Goal: Task Accomplishment & Management: Complete application form

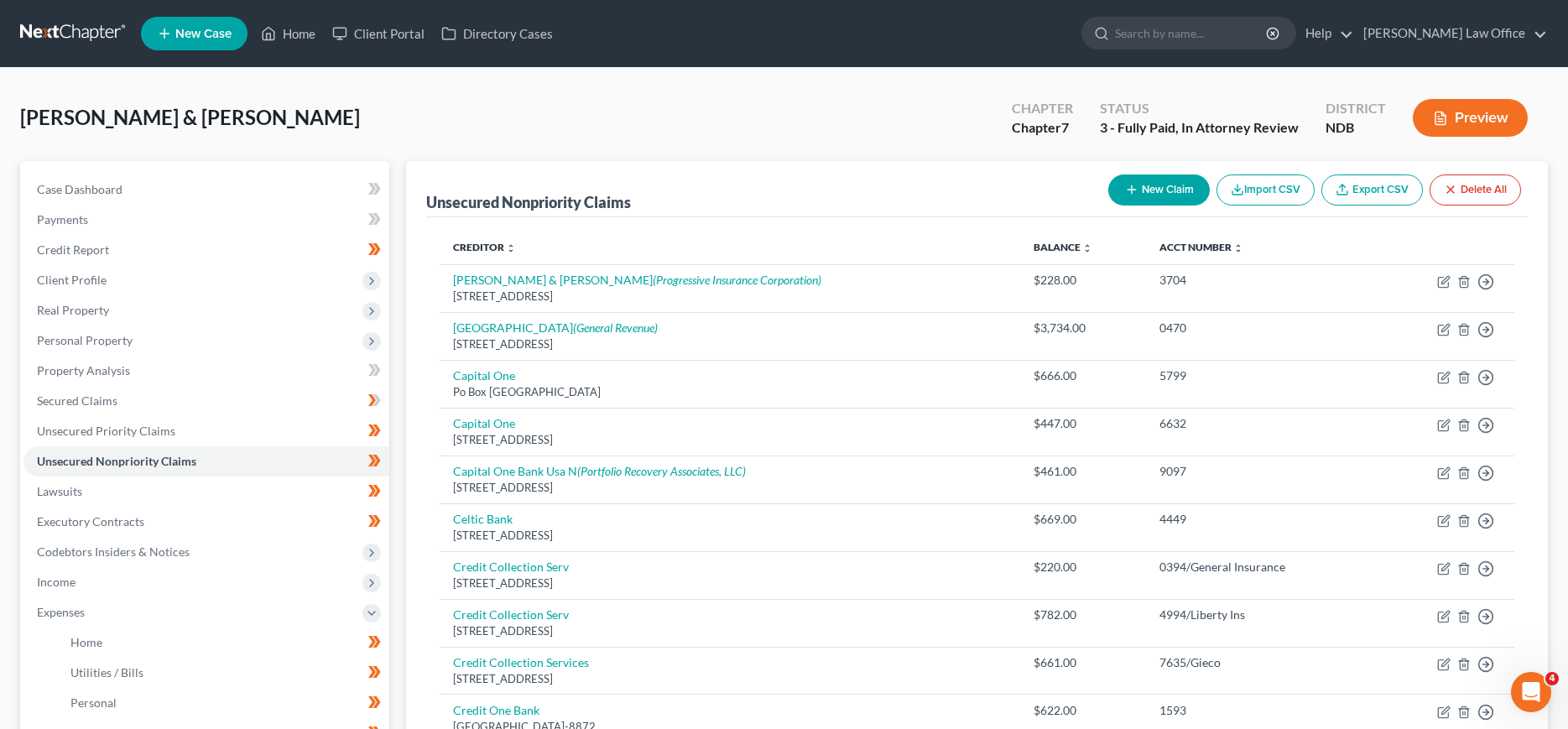
click at [63, 24] on link at bounding box center [74, 33] width 107 height 30
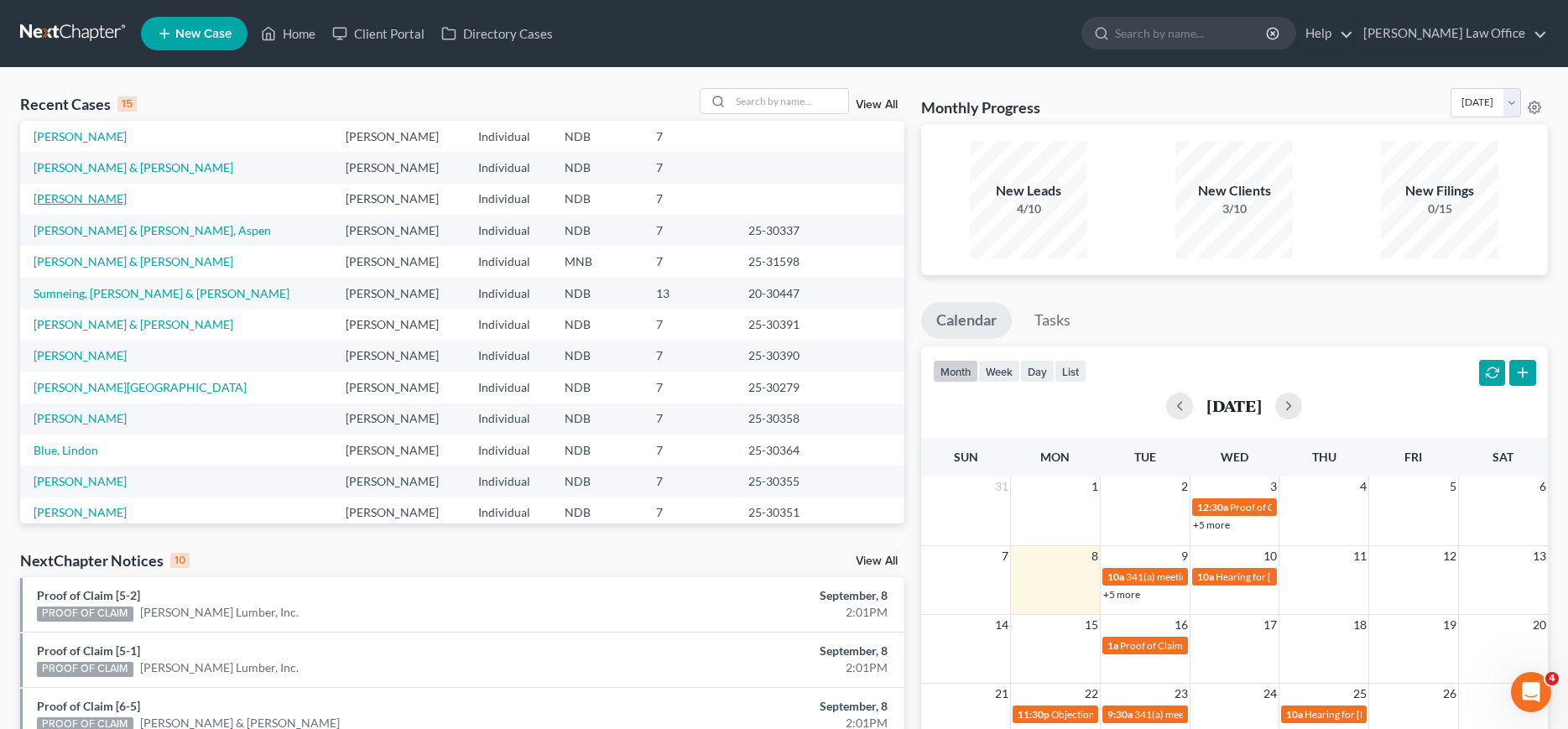
scroll to position [116, 0]
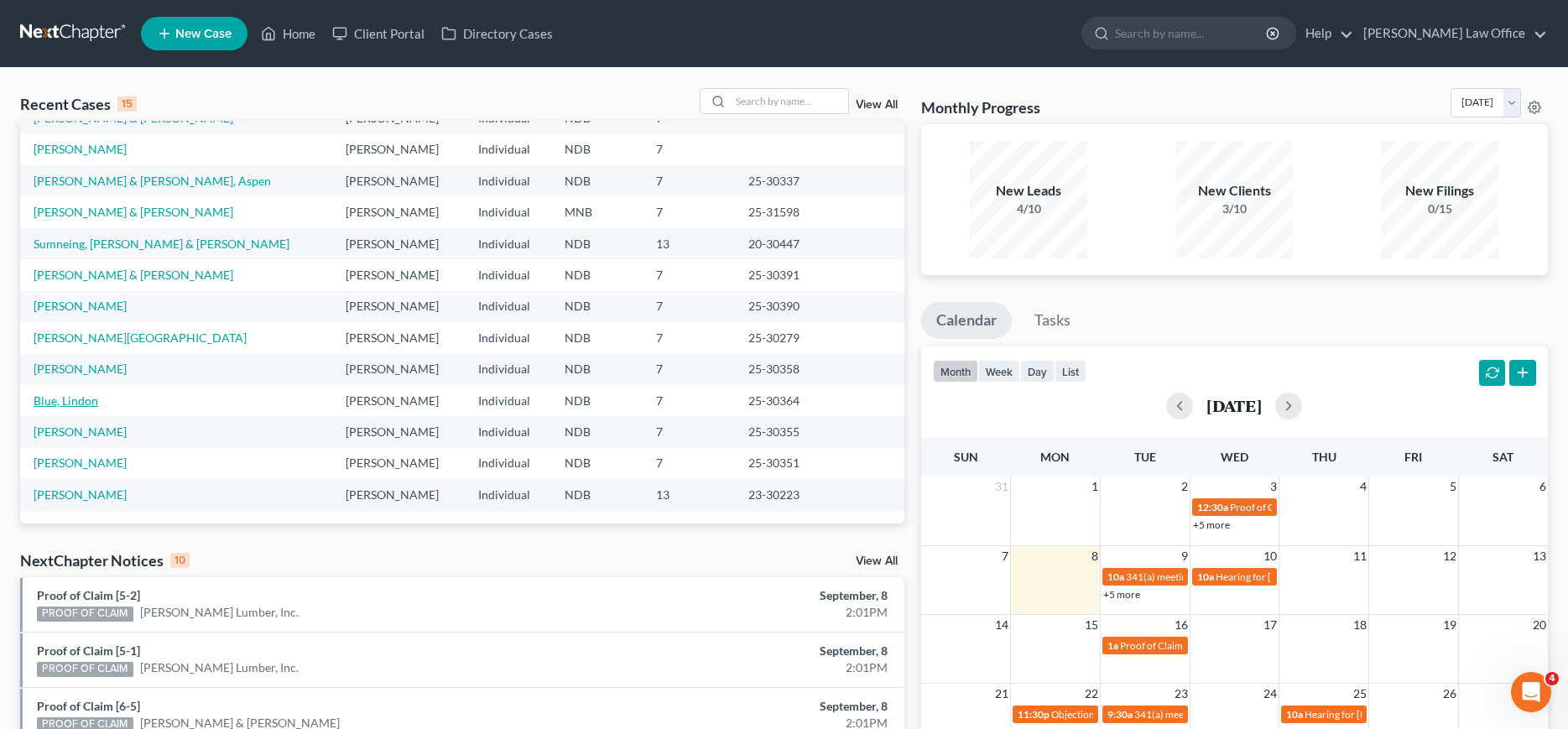
click at [77, 402] on link "Blue, Lindon" at bounding box center [65, 401] width 64 height 15
select select "0"
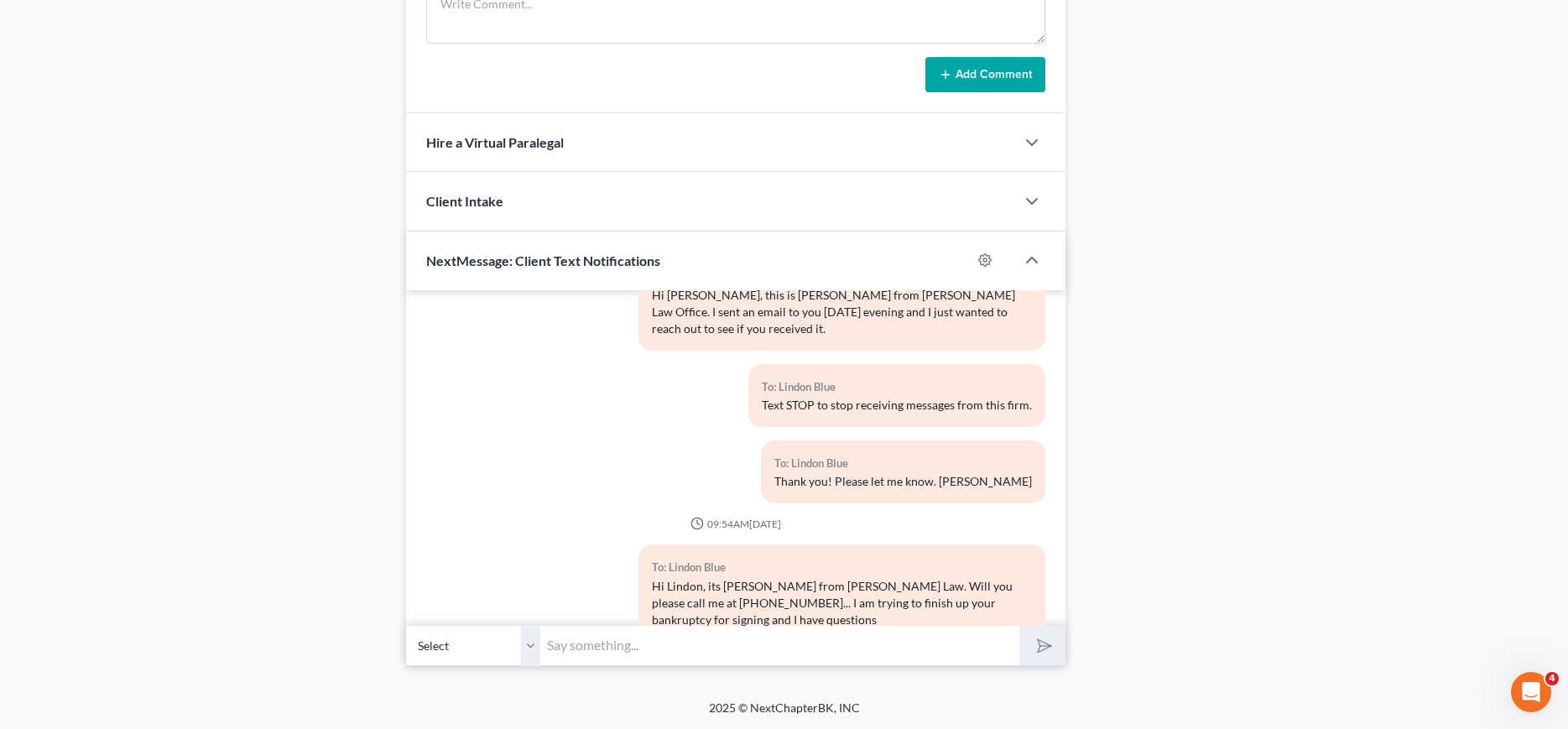
scroll to position [427, 0]
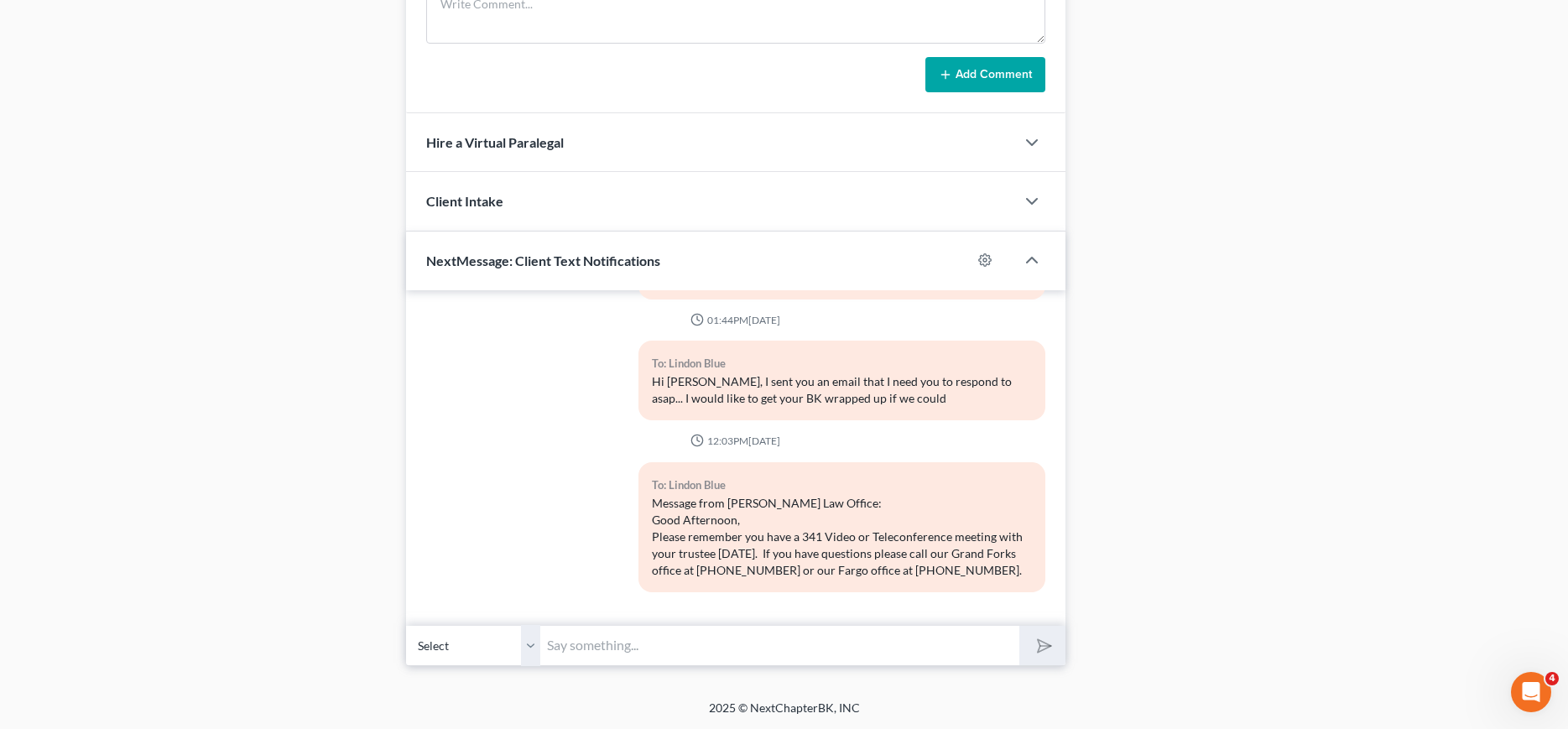
click at [597, 648] on input "text" at bounding box center [779, 645] width 478 height 41
click at [593, 646] on input "text" at bounding box center [779, 645] width 478 height 41
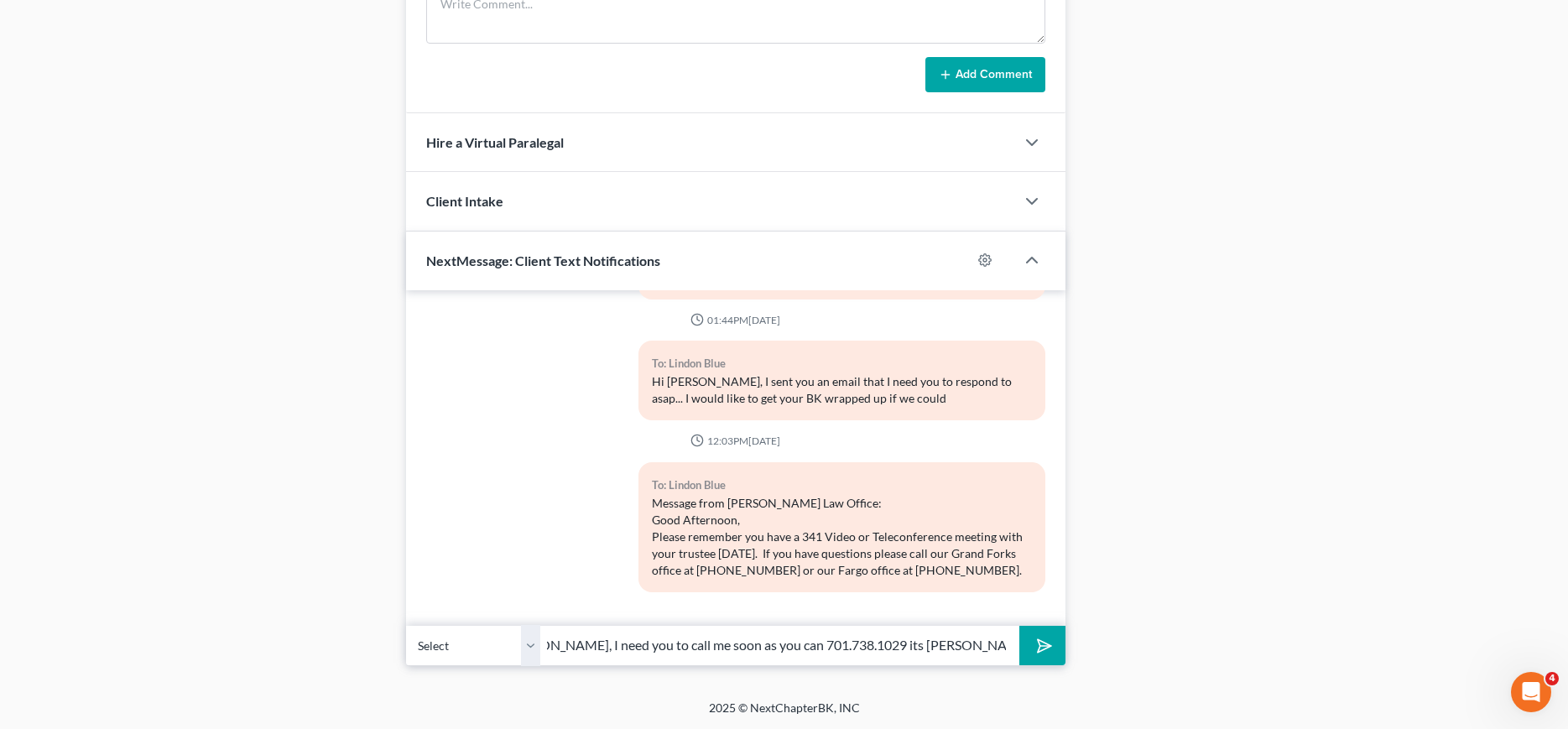
scroll to position [0, 53]
type input "Lindon, I need you to call me soon as you can 701.738.1029 its Traci from Bulie…"
click at [1019, 626] on button "submit" at bounding box center [1041, 645] width 46 height 39
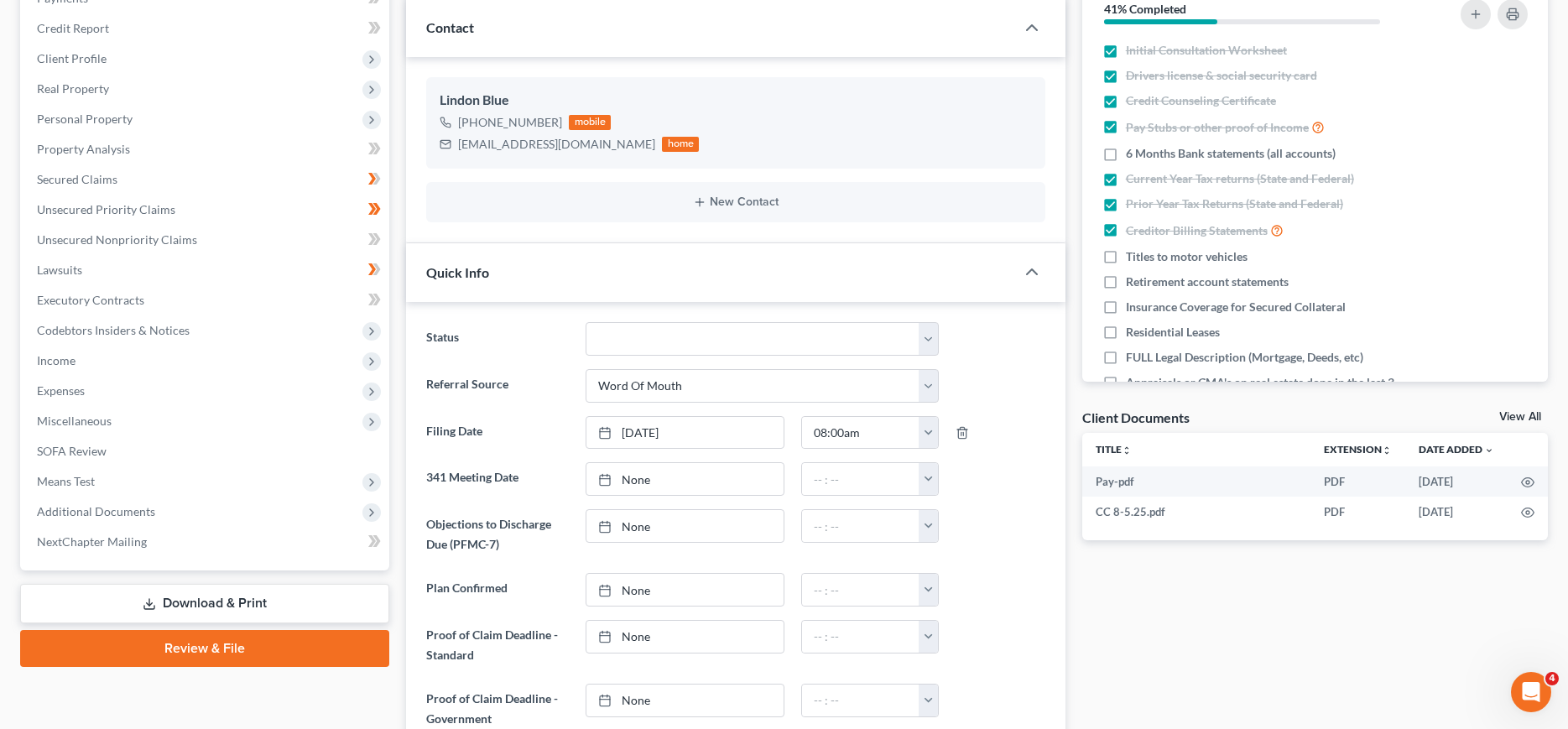
scroll to position [0, 0]
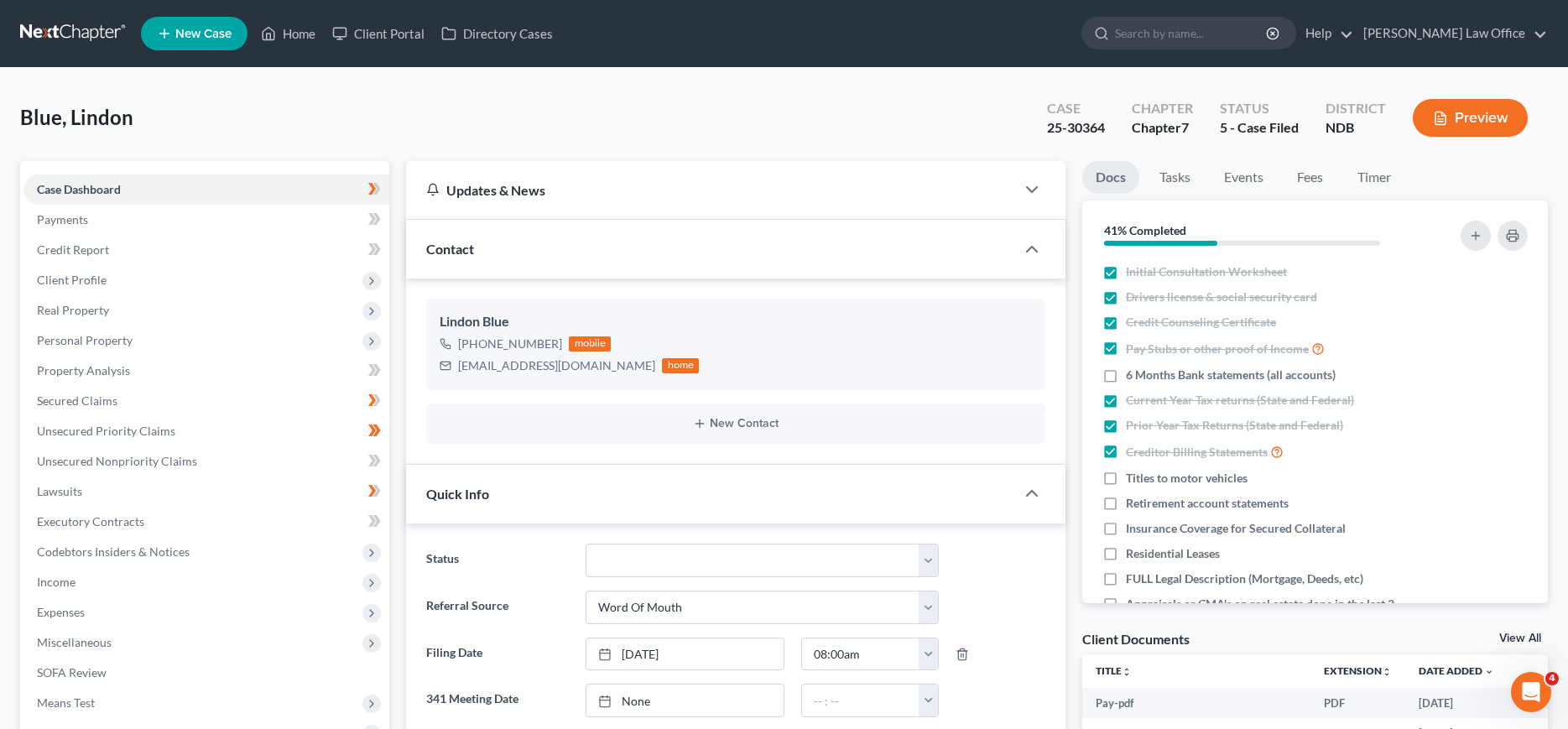
click at [27, 31] on link at bounding box center [74, 33] width 107 height 30
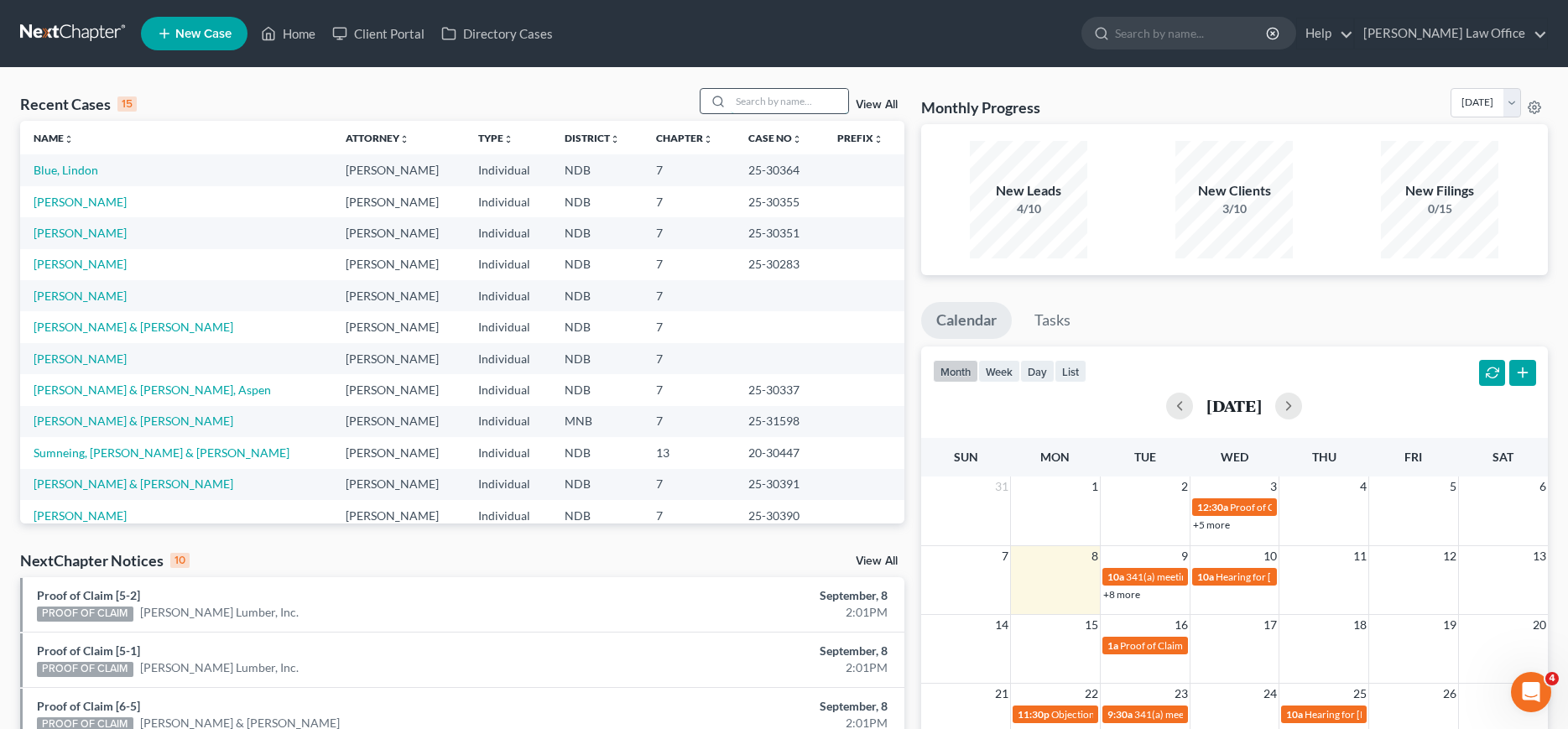
click at [778, 105] on input "search" at bounding box center [789, 100] width 117 height 24
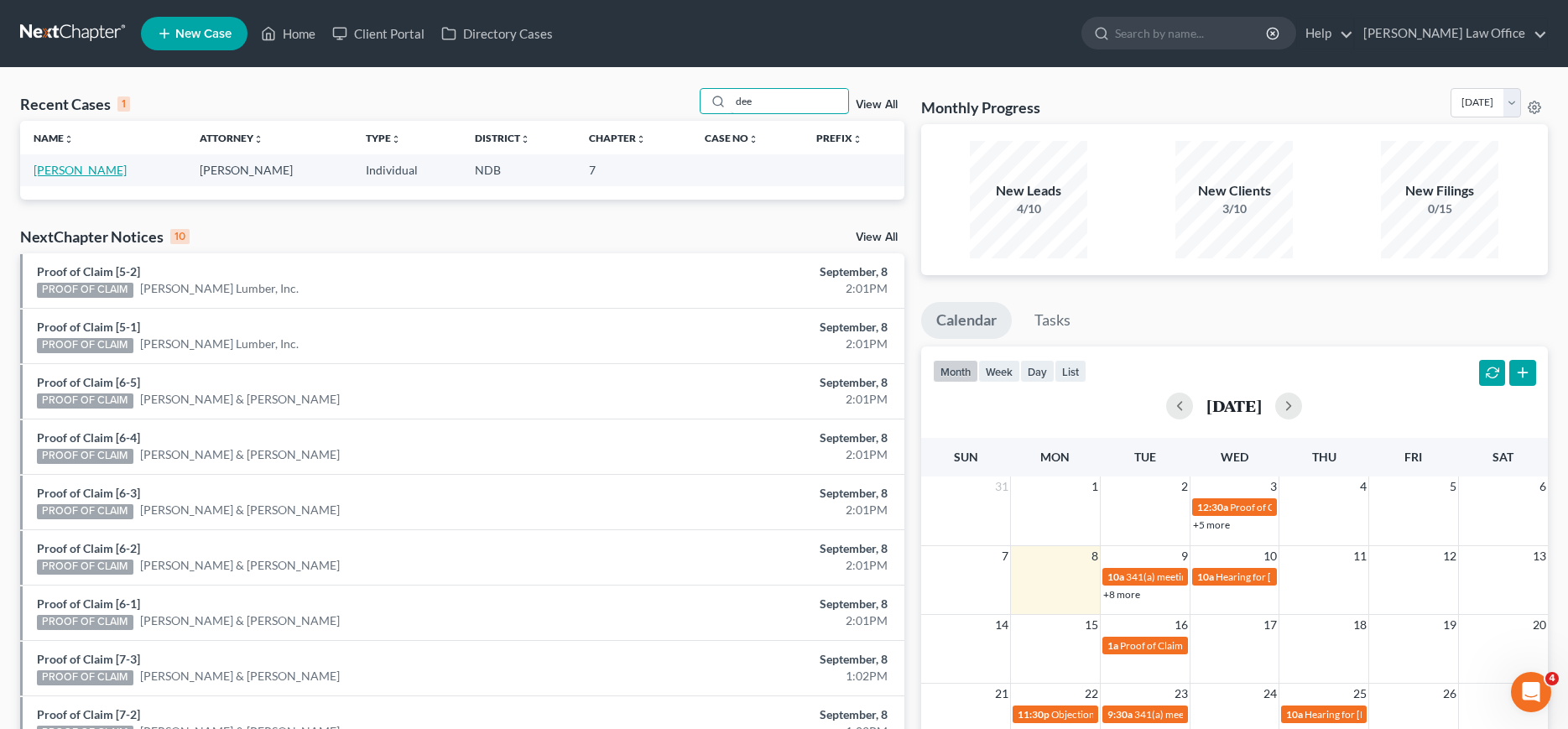
type input "dee"
click at [53, 172] on link "[PERSON_NAME]" at bounding box center [80, 170] width 94 height 15
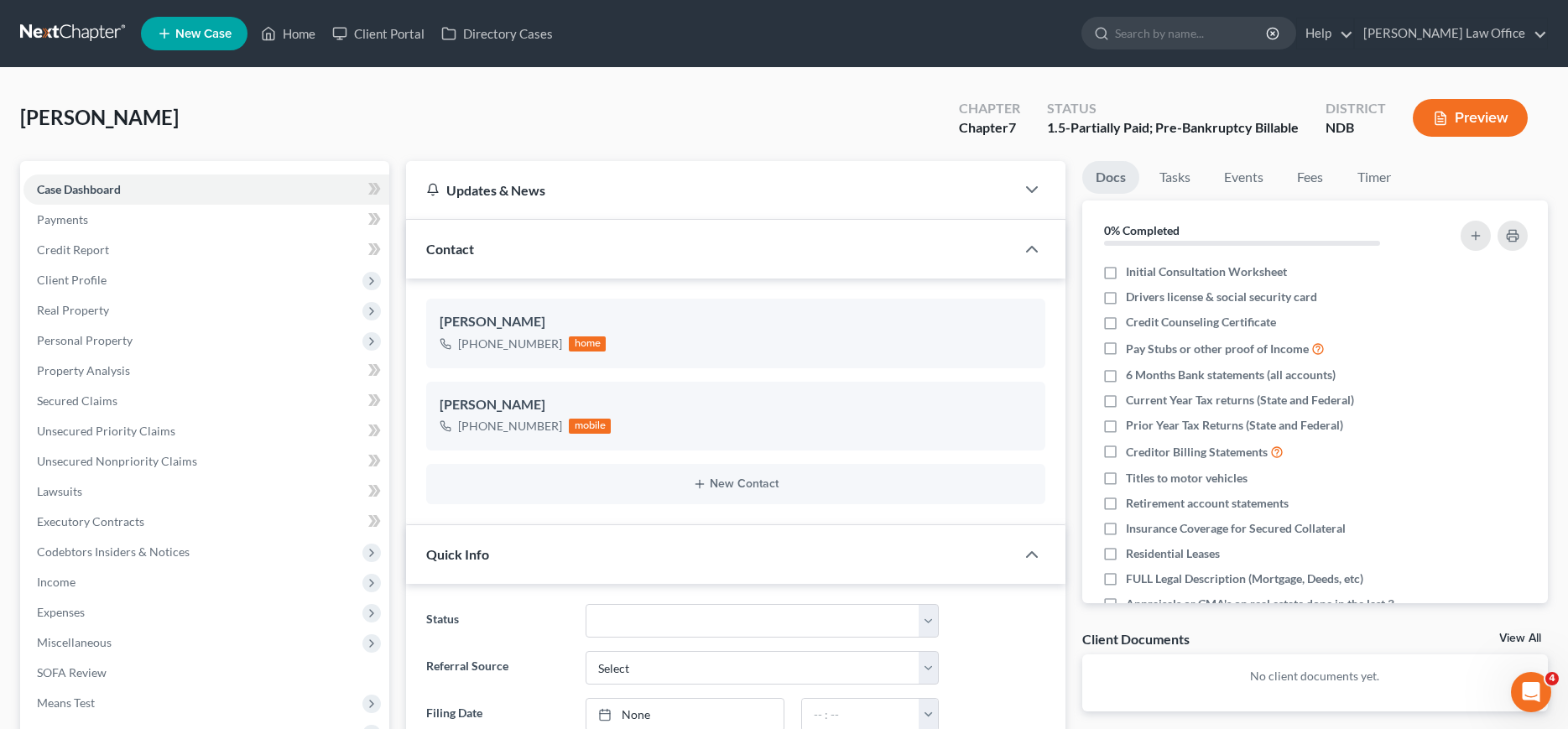
click at [75, 33] on link at bounding box center [74, 33] width 107 height 30
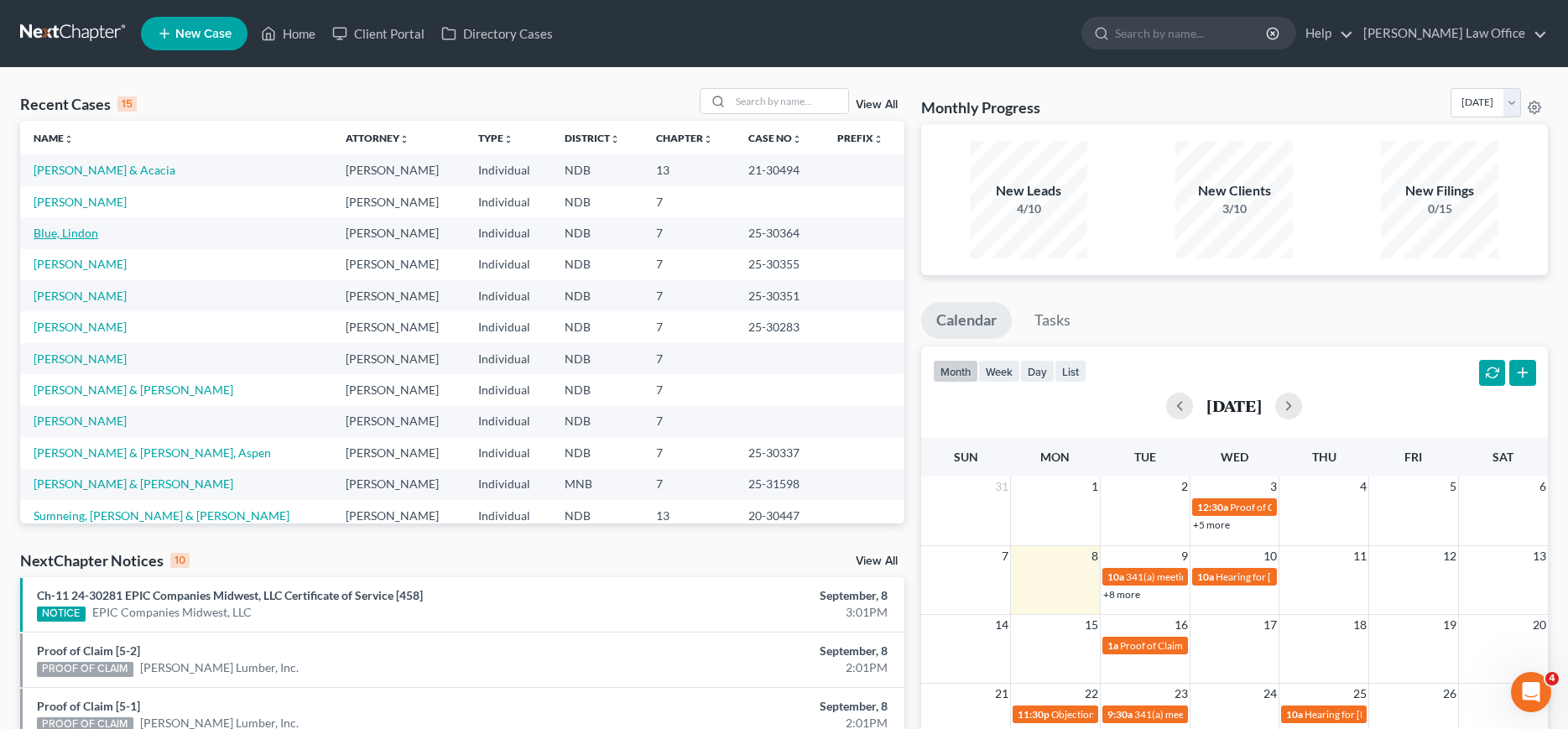
click at [66, 230] on link "Blue, Lindon" at bounding box center [65, 232] width 64 height 15
select select "0"
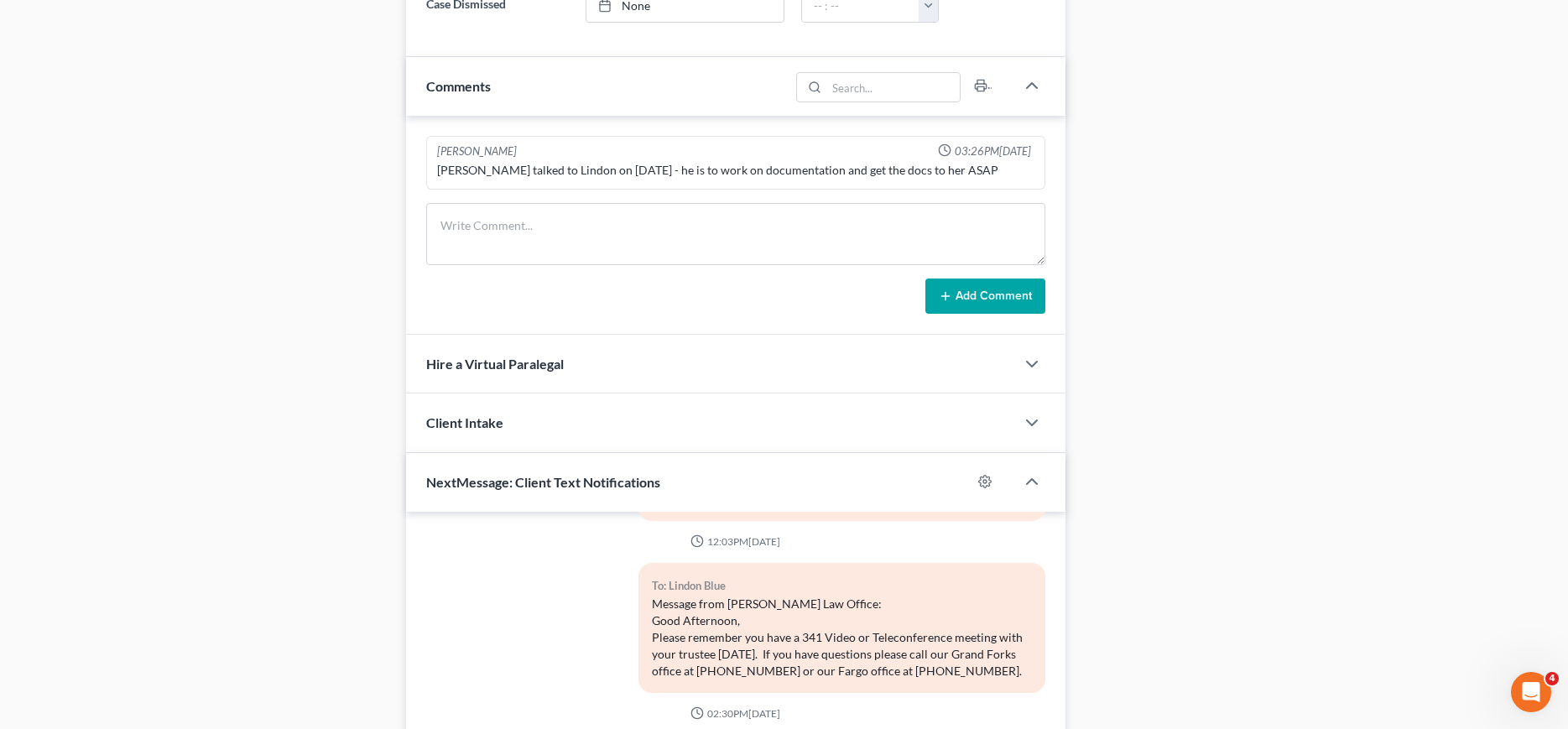
scroll to position [1247, 0]
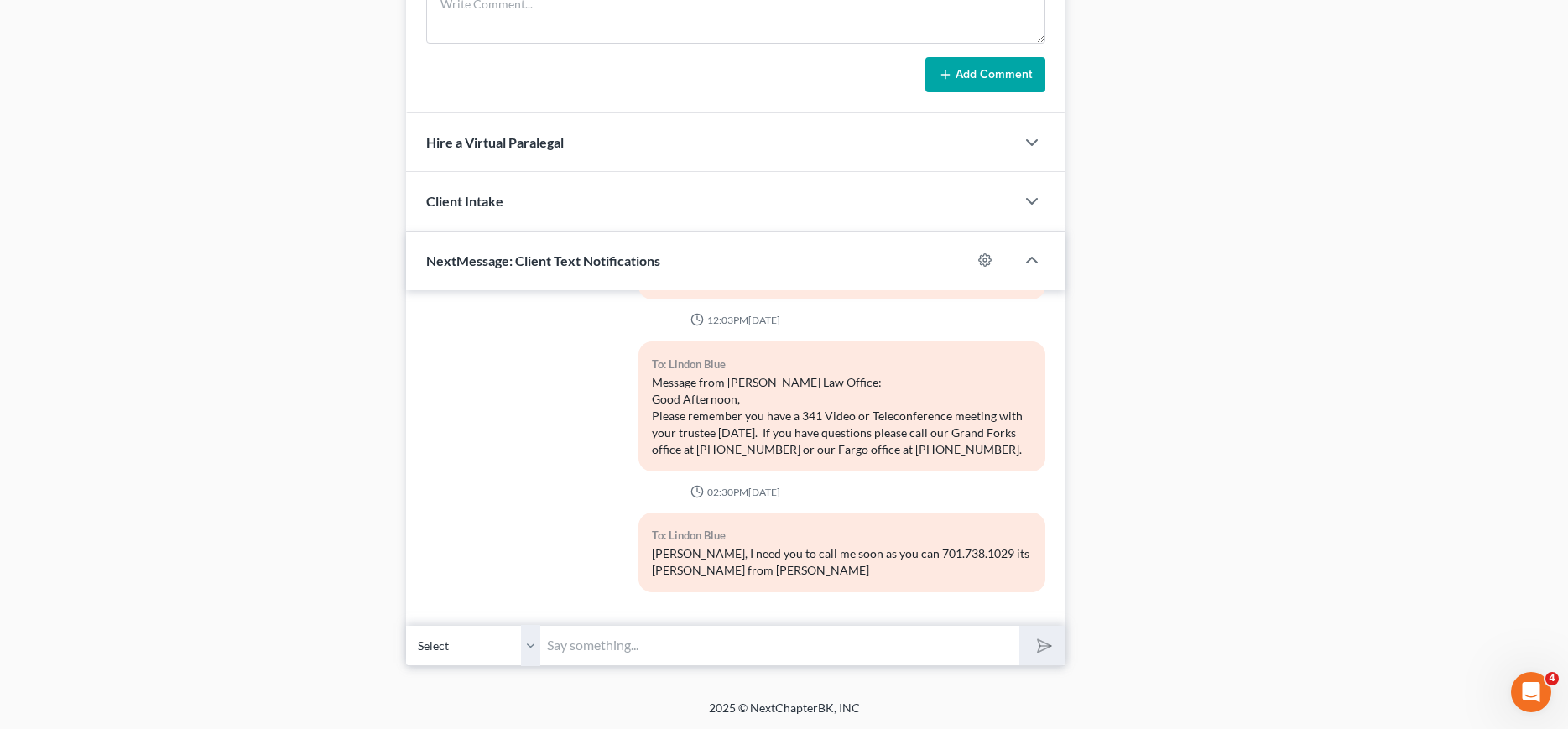
click at [634, 633] on input "text" at bounding box center [779, 645] width 478 height 41
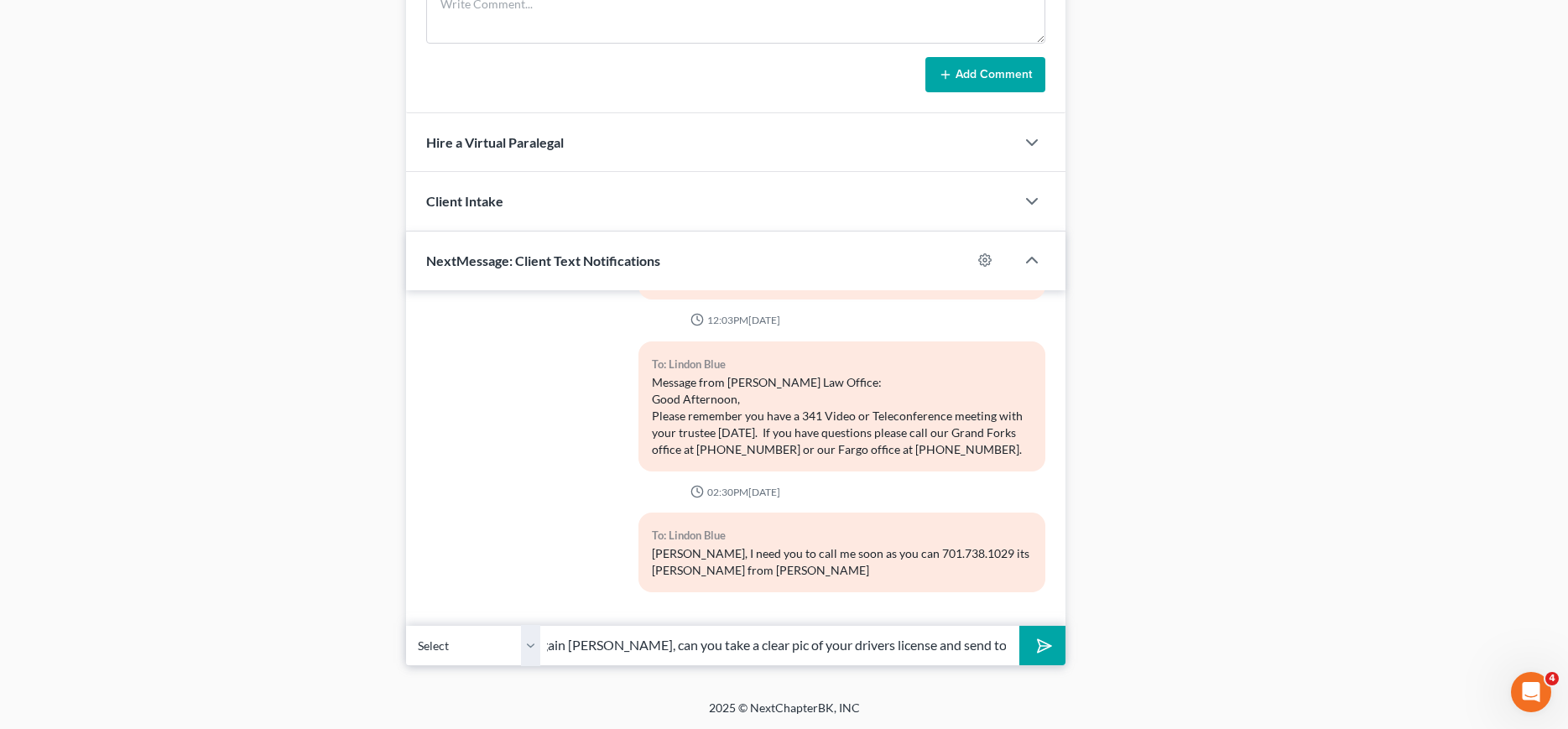
scroll to position [0, 35]
type input "Hi again Lindon, can you take a clear pic of your drivers license and send to m…"
click at [1031, 650] on button "submit" at bounding box center [1041, 645] width 46 height 39
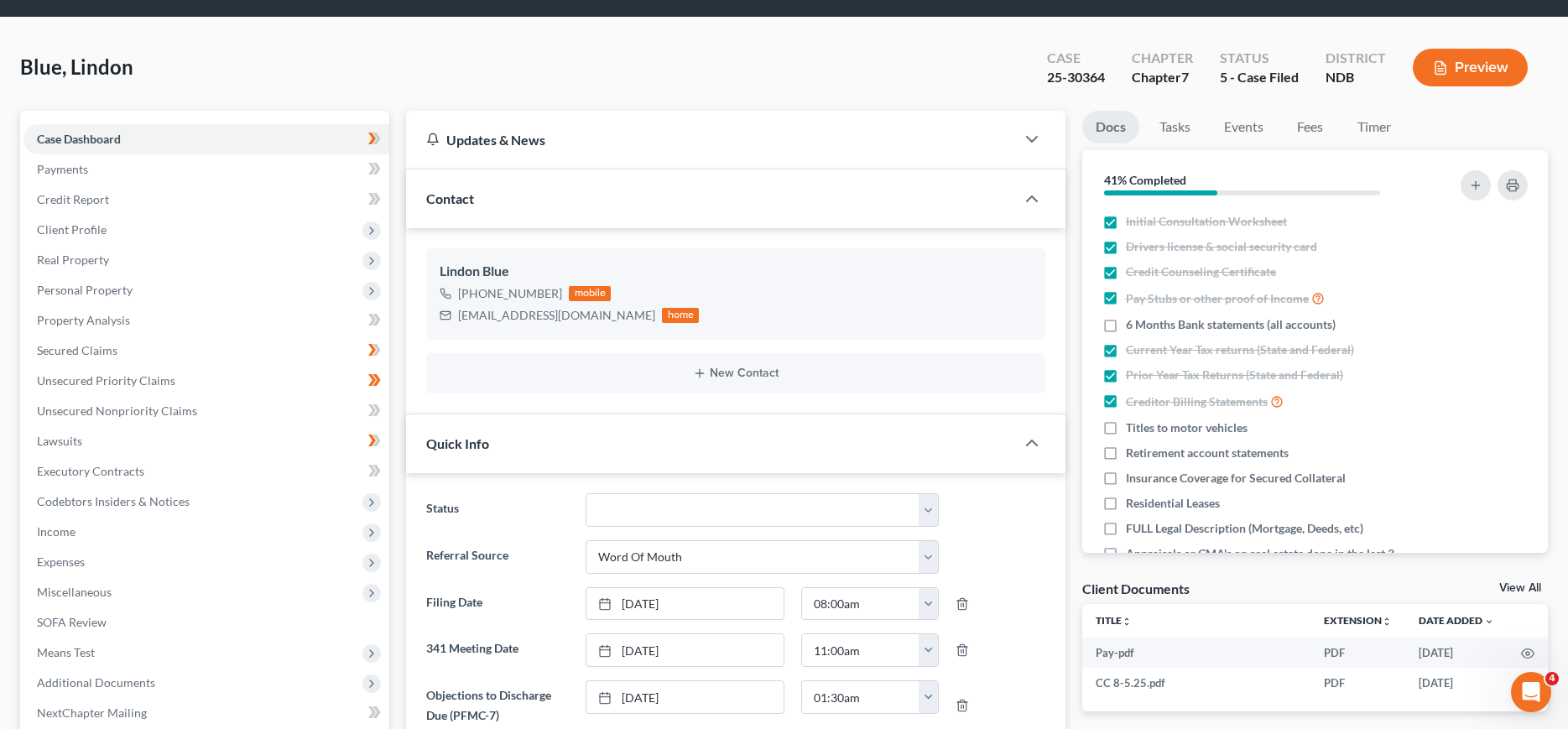
scroll to position [0, 0]
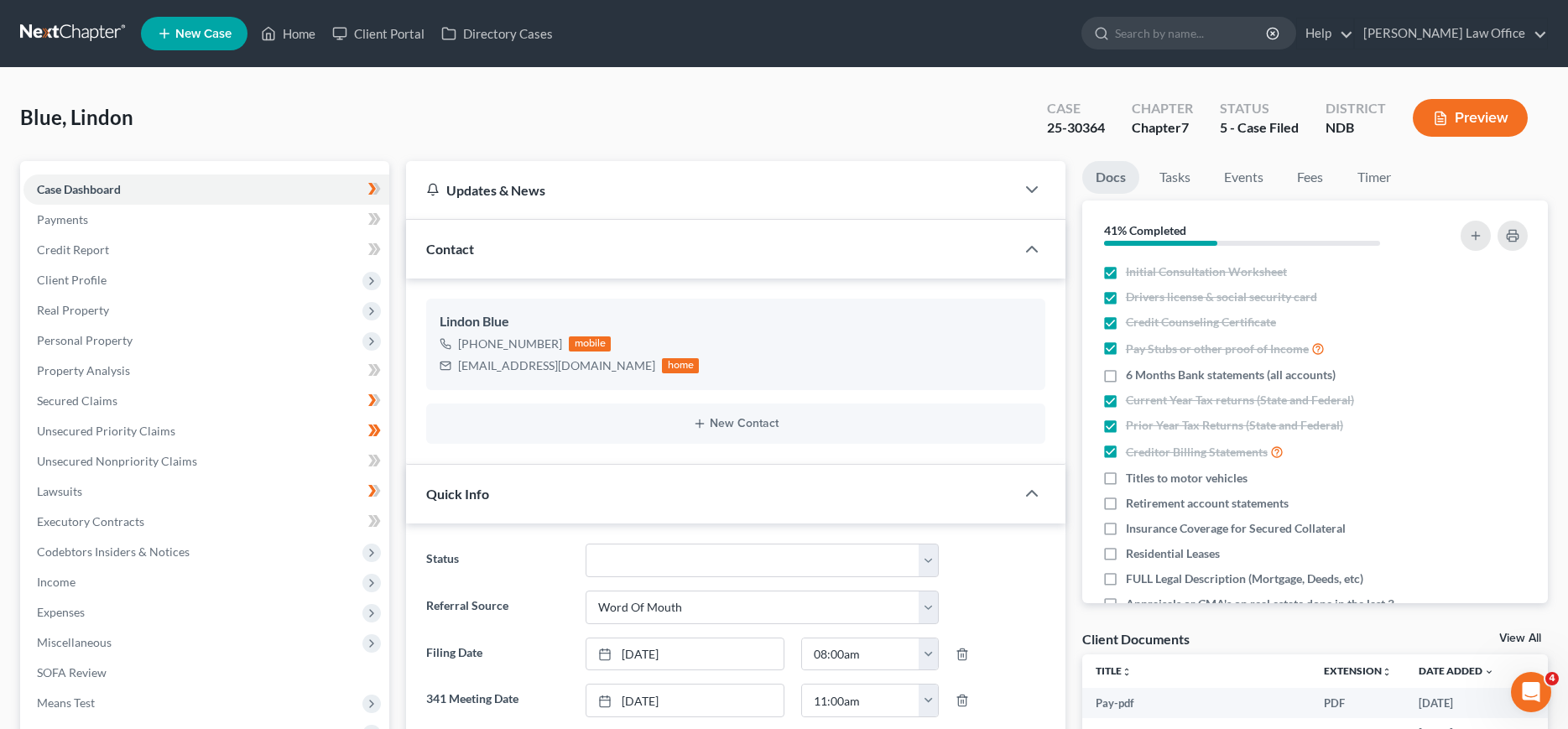
click at [75, 32] on link at bounding box center [74, 33] width 107 height 30
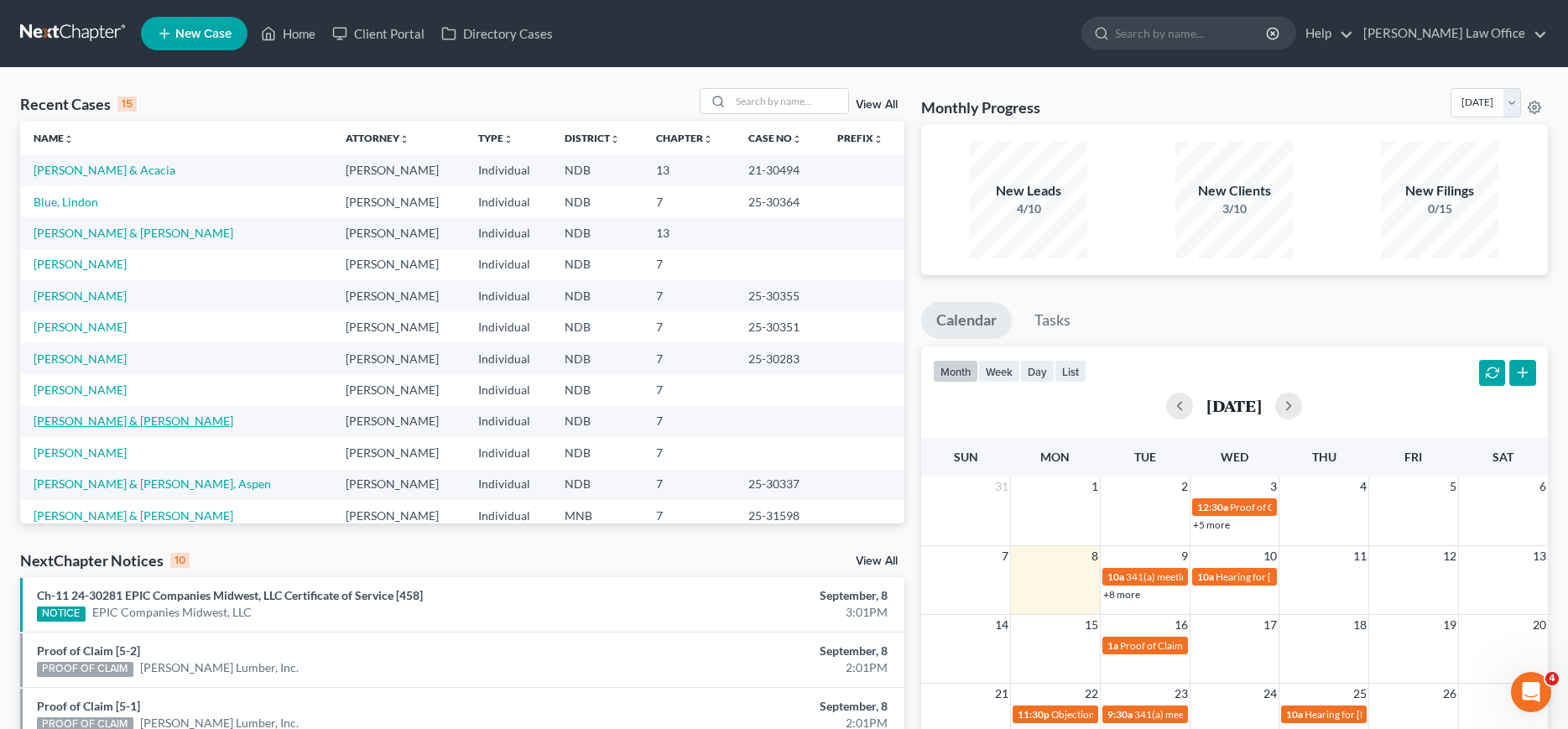
click at [60, 423] on link "[PERSON_NAME] & [PERSON_NAME]" at bounding box center [133, 420] width 200 height 15
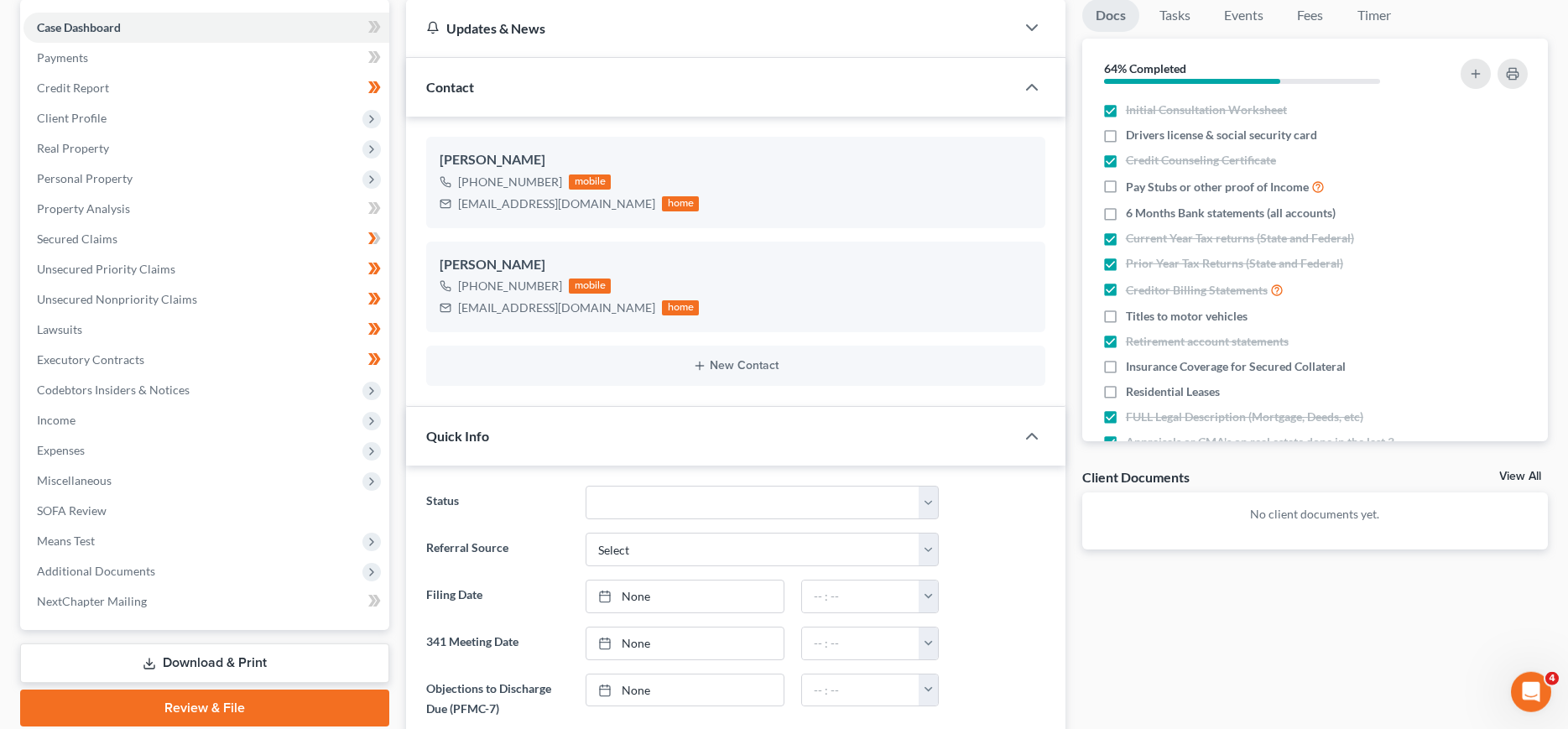
scroll to position [86, 0]
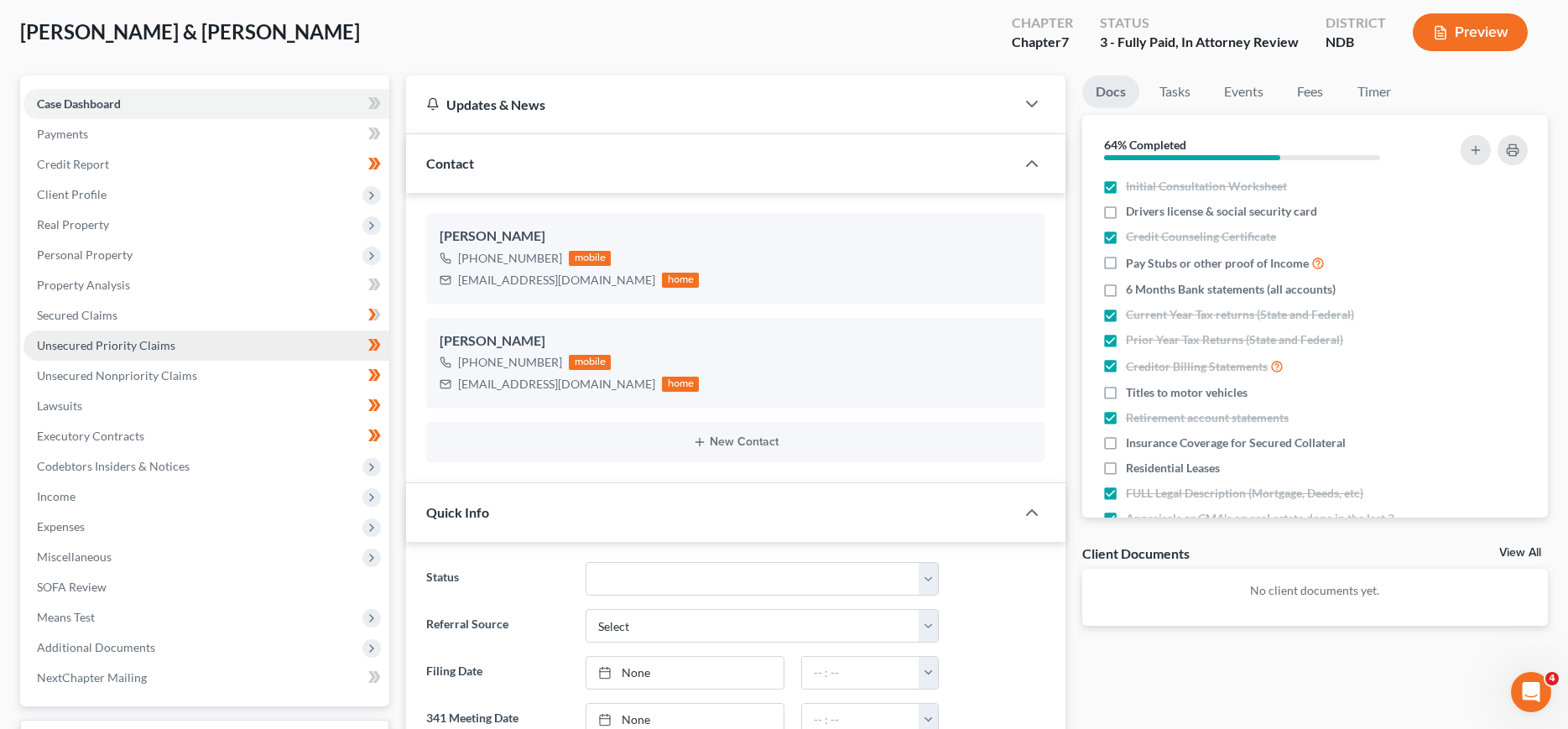
click at [82, 351] on span "Unsecured Priority Claims" at bounding box center [106, 345] width 138 height 15
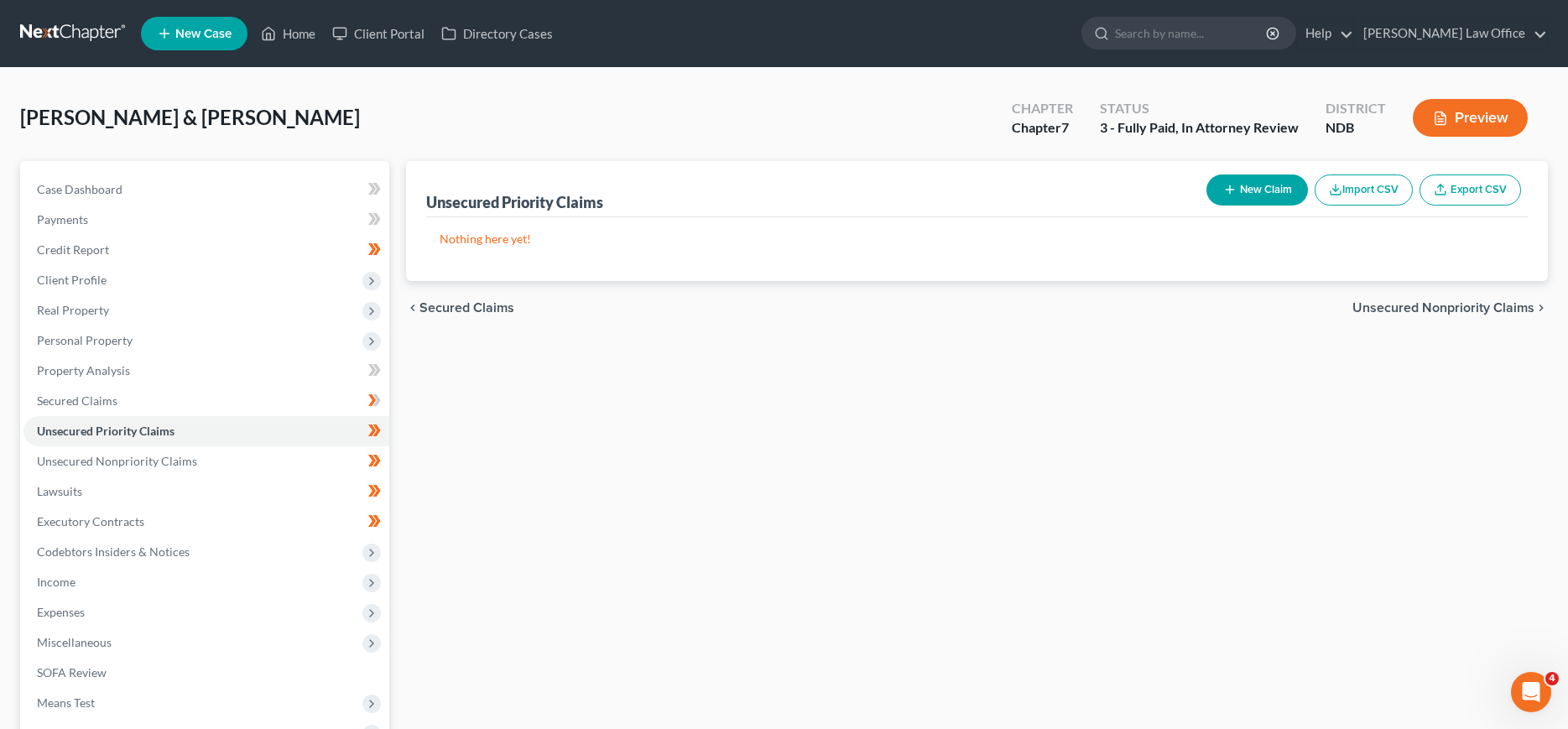
click at [1257, 182] on button "New Claim" at bounding box center [1257, 190] width 101 height 31
select select "2"
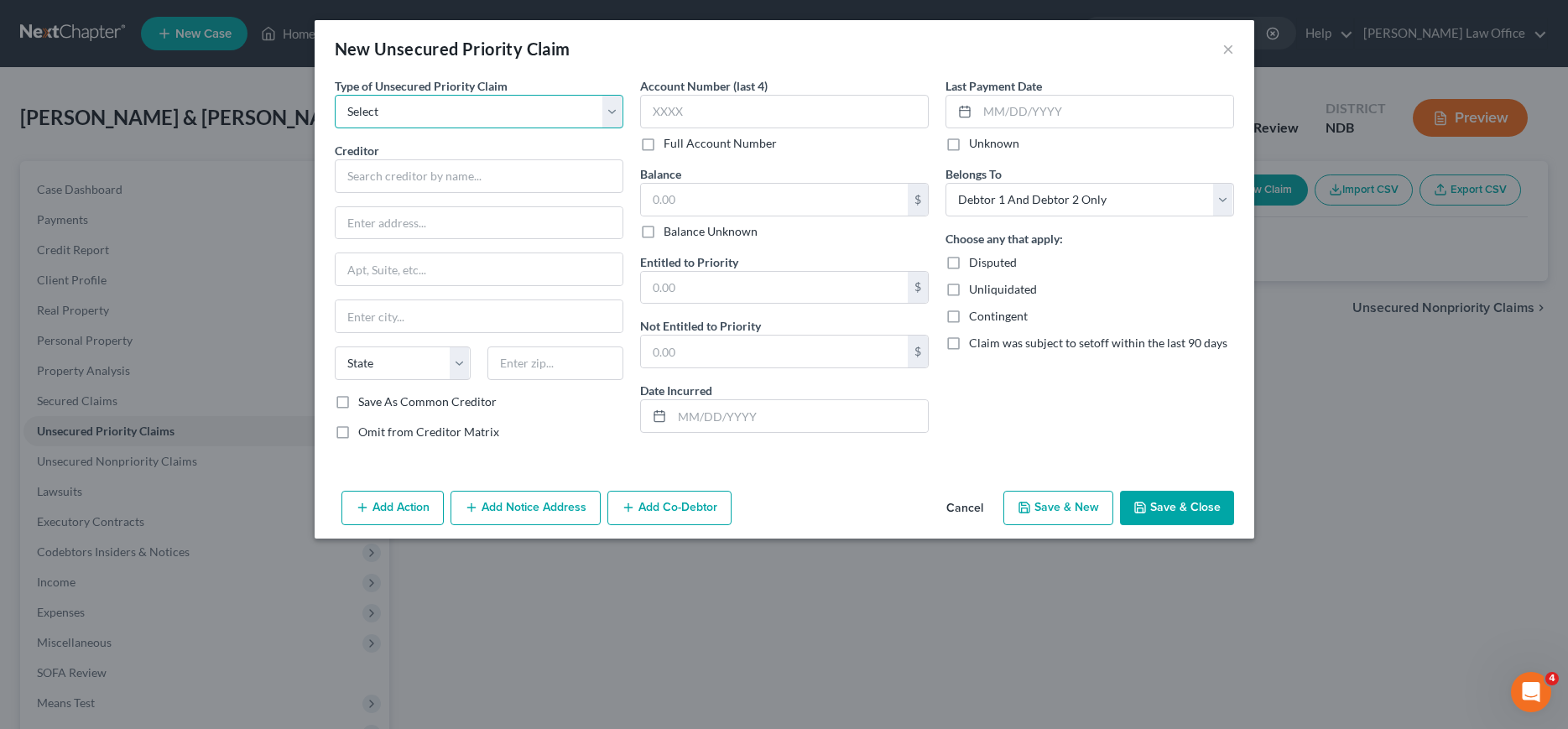
click at [334, 95] on select "Select Taxes & Other Government Units Domestic Support Obligations Extensions o…" at bounding box center [479, 111] width 289 height 33
select select "0"
click option "Taxes & Other Government Units" at bounding box center [0, 0] width 0 height 0
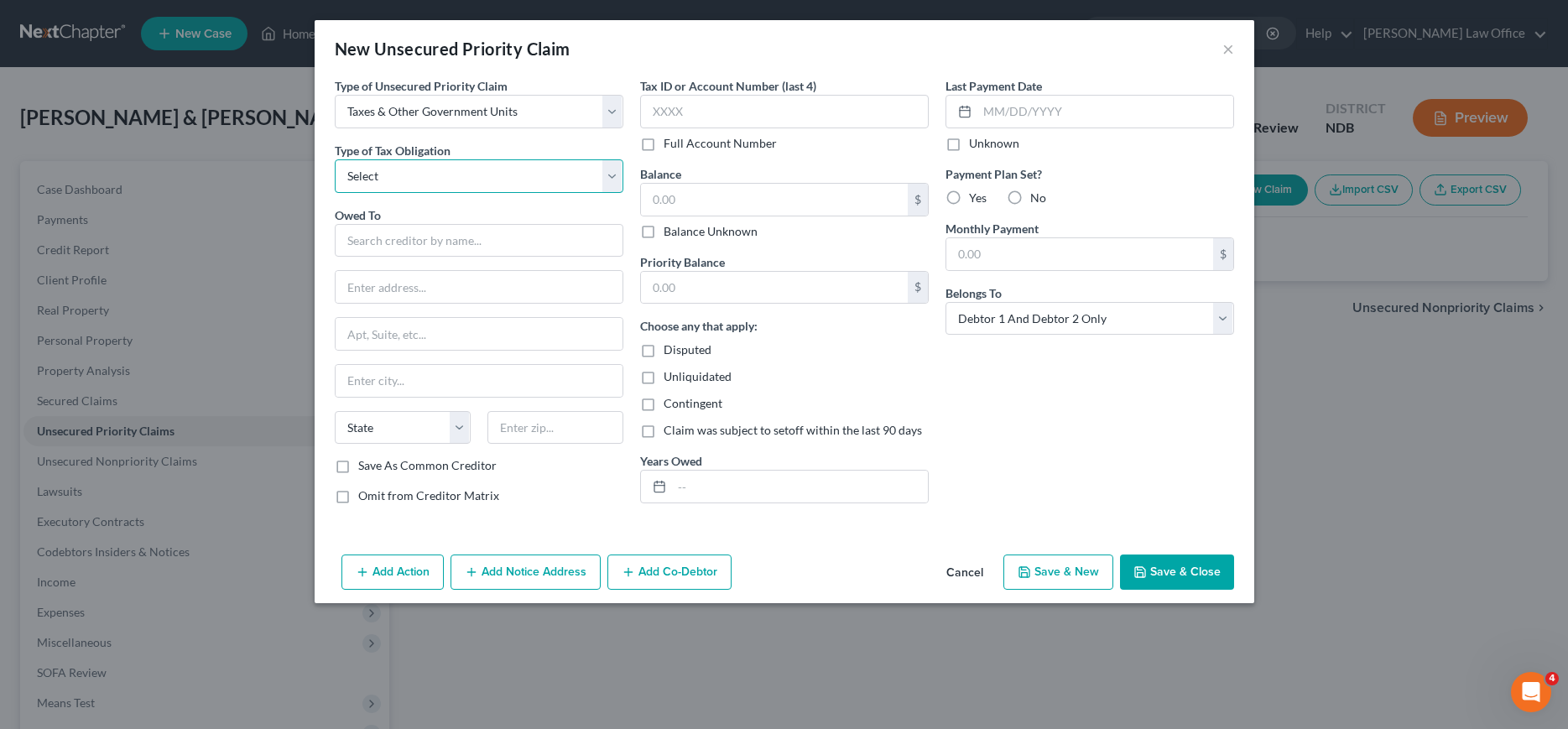
click at [334, 159] on select "Select Federal City State Franchise Tax Board Other" at bounding box center [479, 175] width 289 height 33
select select "0"
click option "Federal" at bounding box center [0, 0] width 0 height 0
click at [380, 244] on input "text" at bounding box center [479, 241] width 289 height 33
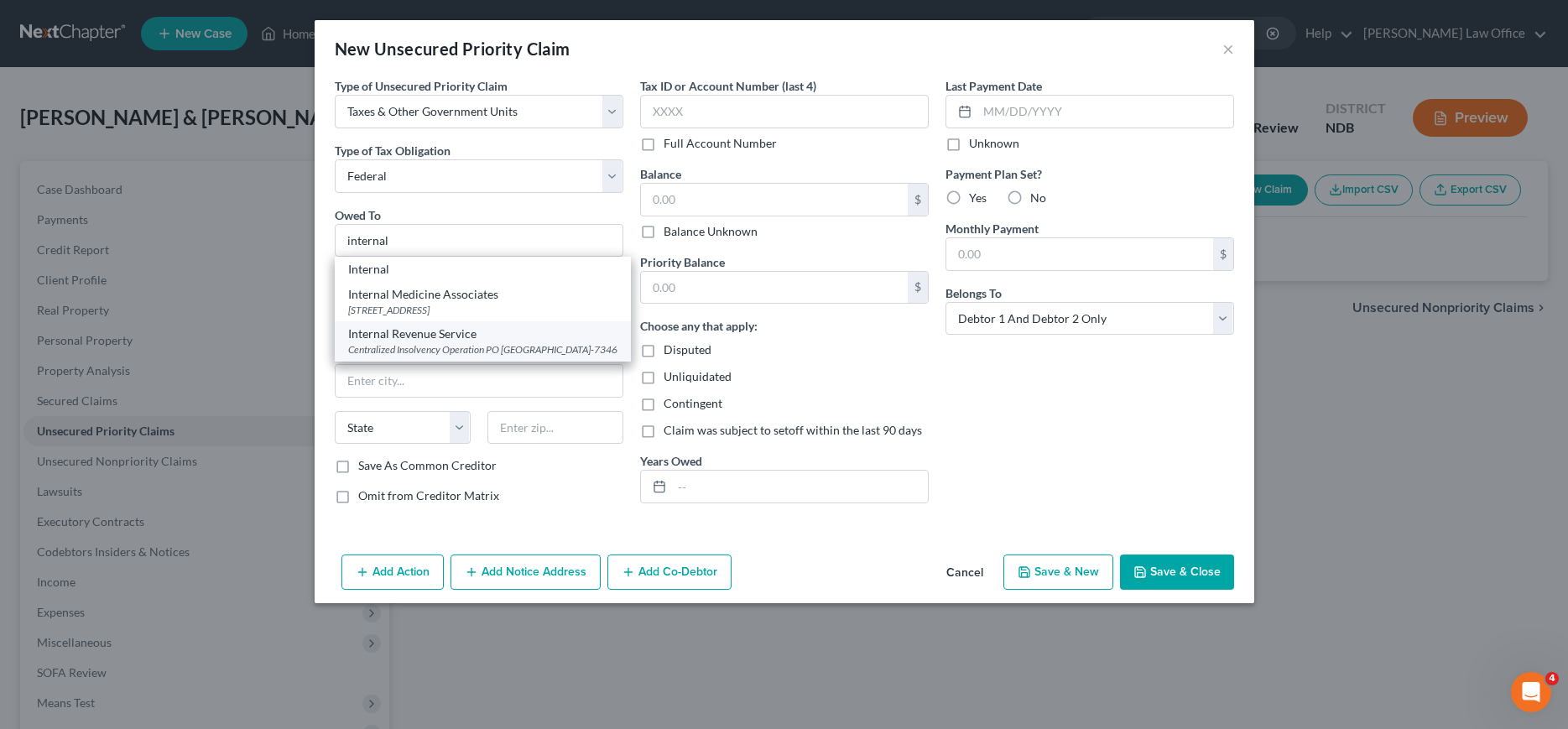
click at [406, 335] on div "Internal Revenue Service" at bounding box center [483, 333] width 269 height 17
type input "Internal Revenue Service"
type input "Centralized Insolvency Operation"
type input "PO Box 7346"
type input "Philadelphia"
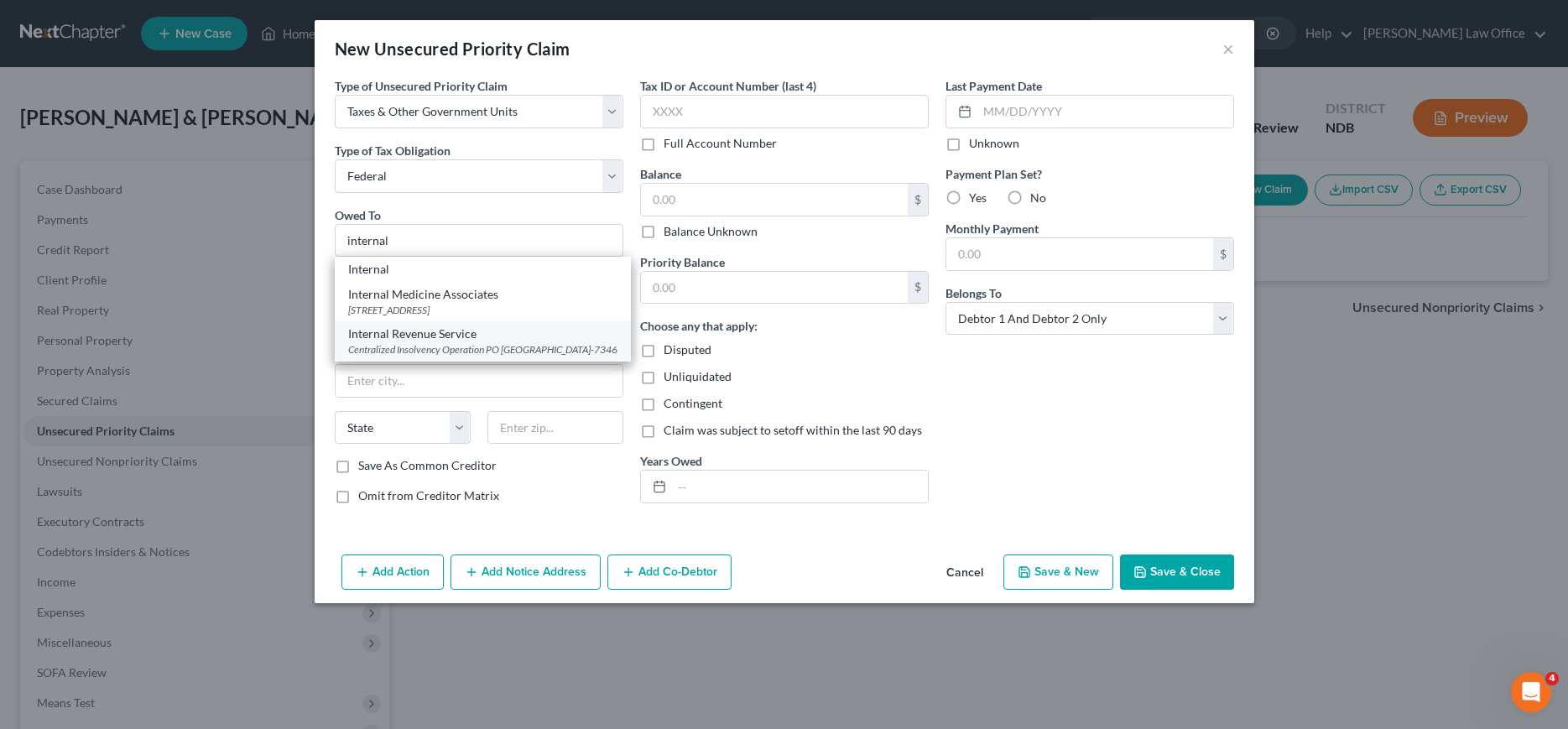
select select "39"
type input "19101-7346"
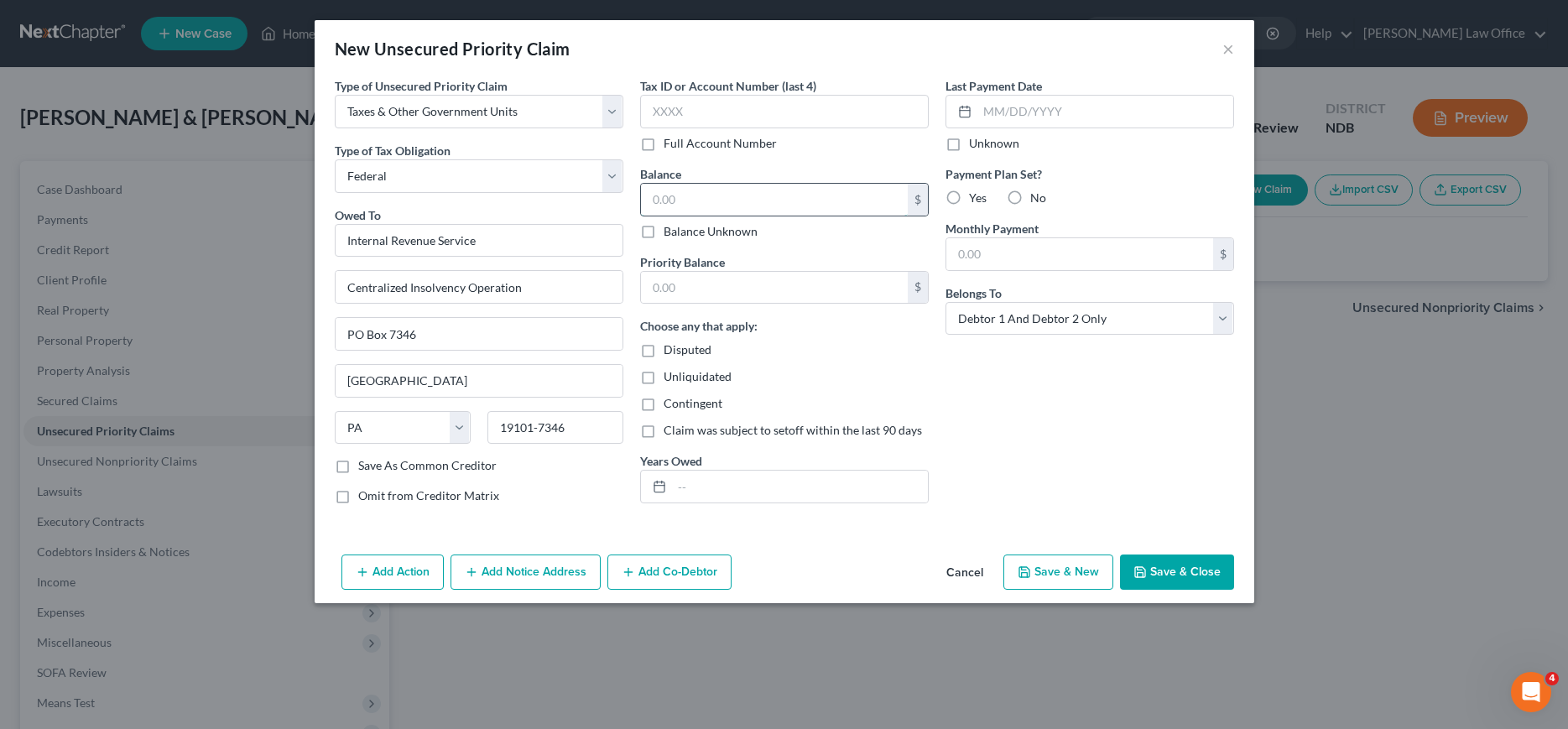
click at [706, 195] on input "text" at bounding box center [774, 199] width 267 height 32
type input "1,207.00"
click at [715, 480] on input "text" at bounding box center [800, 486] width 255 height 32
type input "2023"
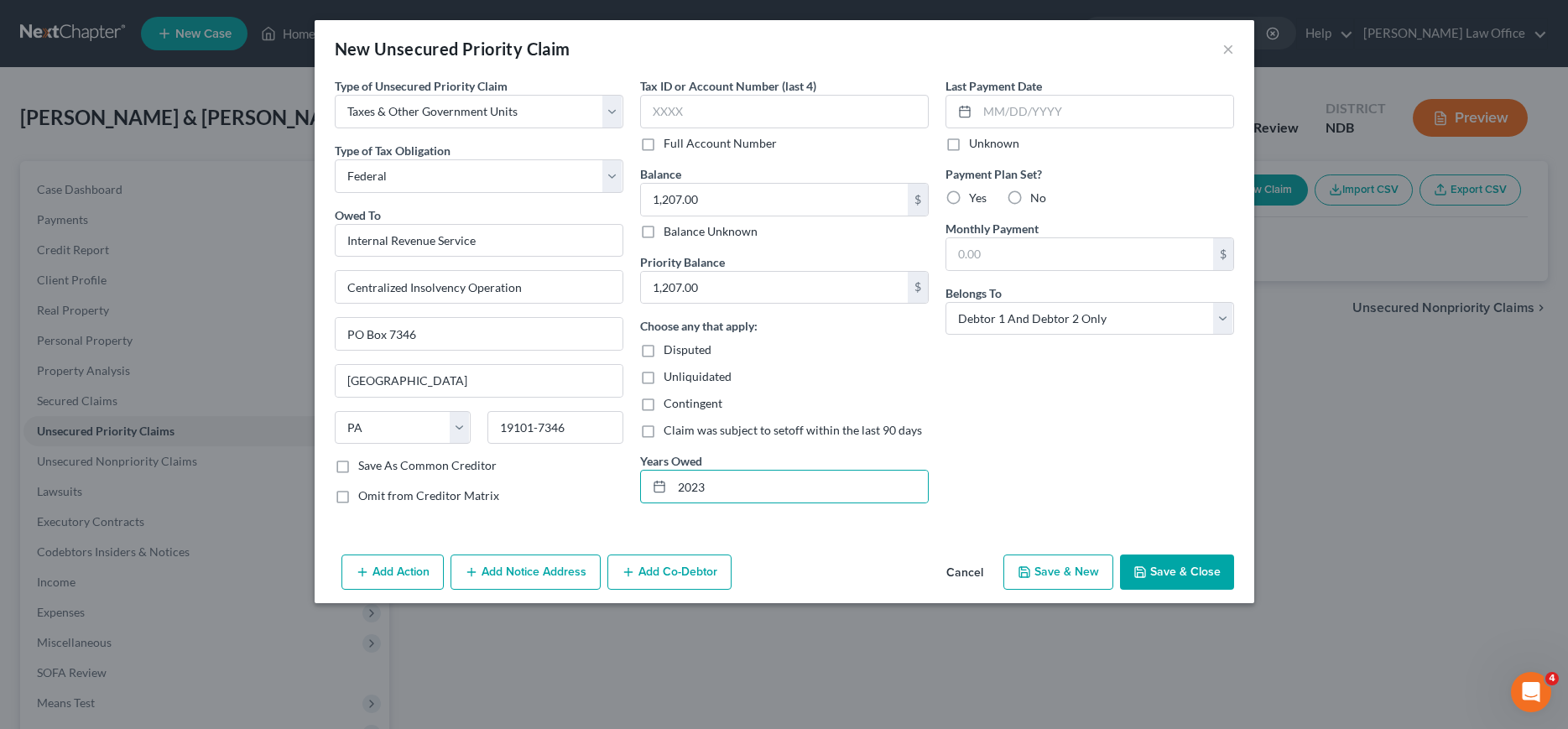
click at [1031, 197] on label "No" at bounding box center [1039, 197] width 16 height 17
click at [1037, 197] on input "No" at bounding box center [1041, 194] width 11 height 11
radio input "true"
click at [510, 576] on button "Add Notice Address" at bounding box center [526, 572] width 150 height 35
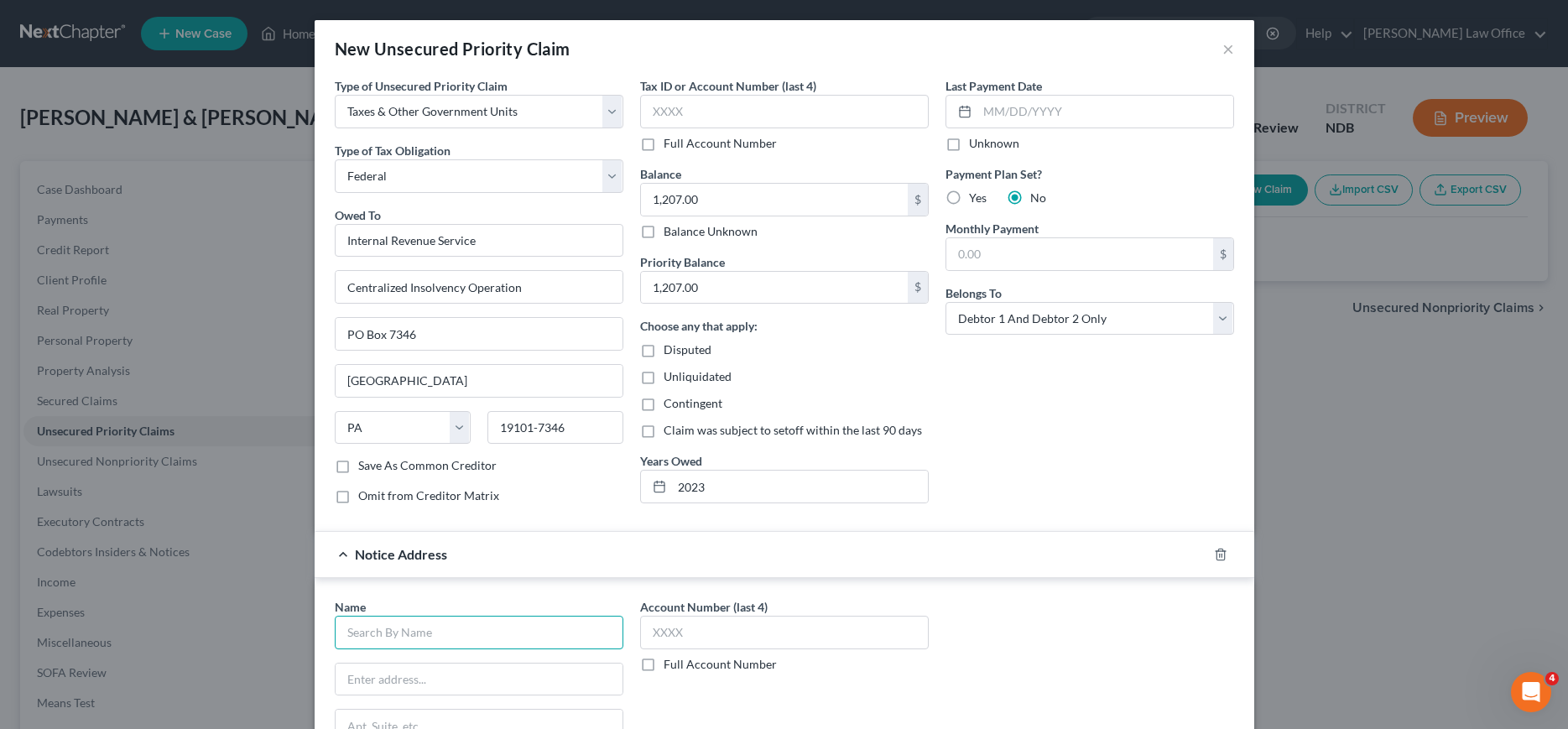
click at [486, 632] on input "text" at bounding box center [479, 633] width 289 height 33
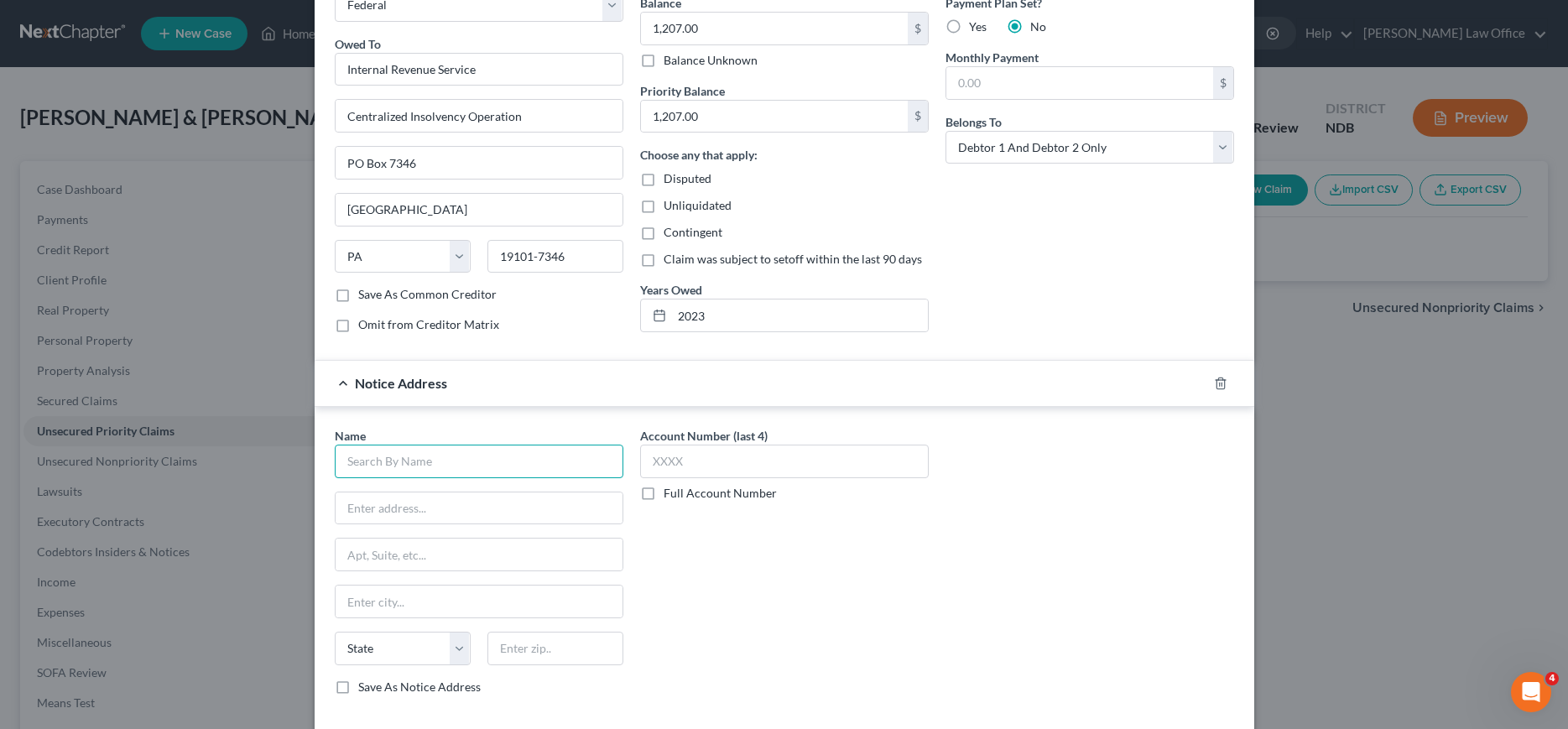
scroll to position [256, 0]
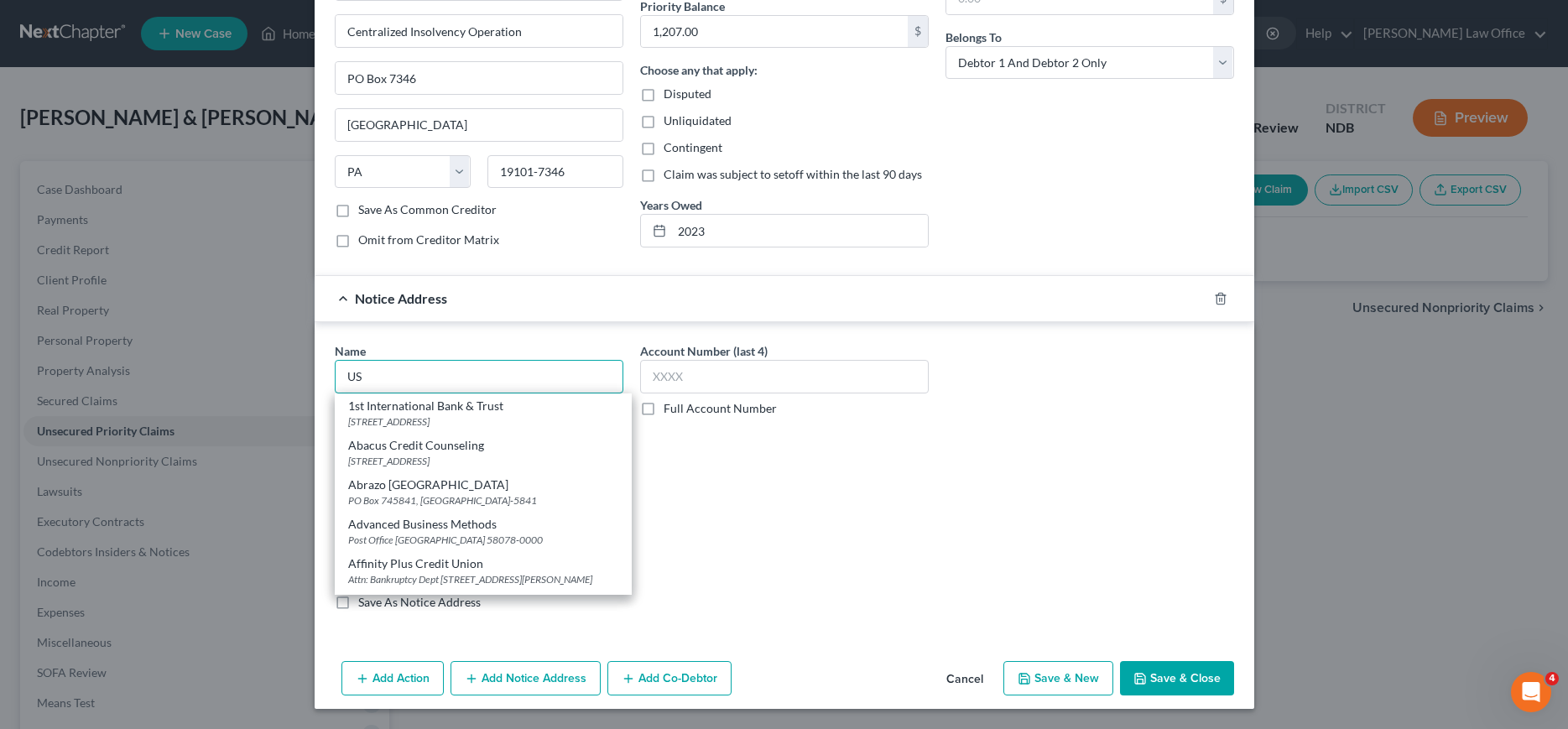
type input "U"
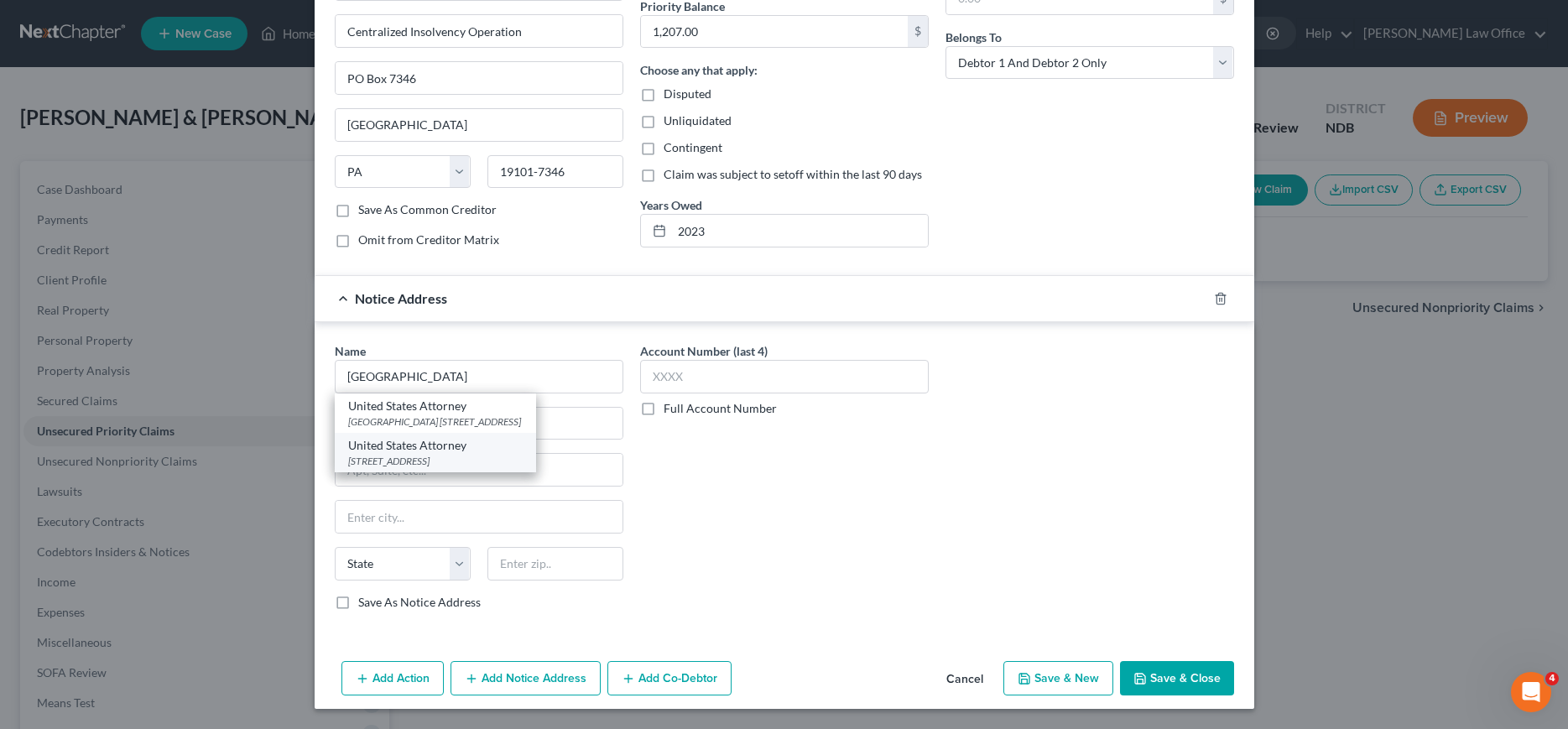
click at [439, 441] on div "United States Attorney" at bounding box center [435, 444] width 175 height 17
type input "United States Attorney"
type input "655 1st Ave N Ste 250"
type input "Fargo"
select select "29"
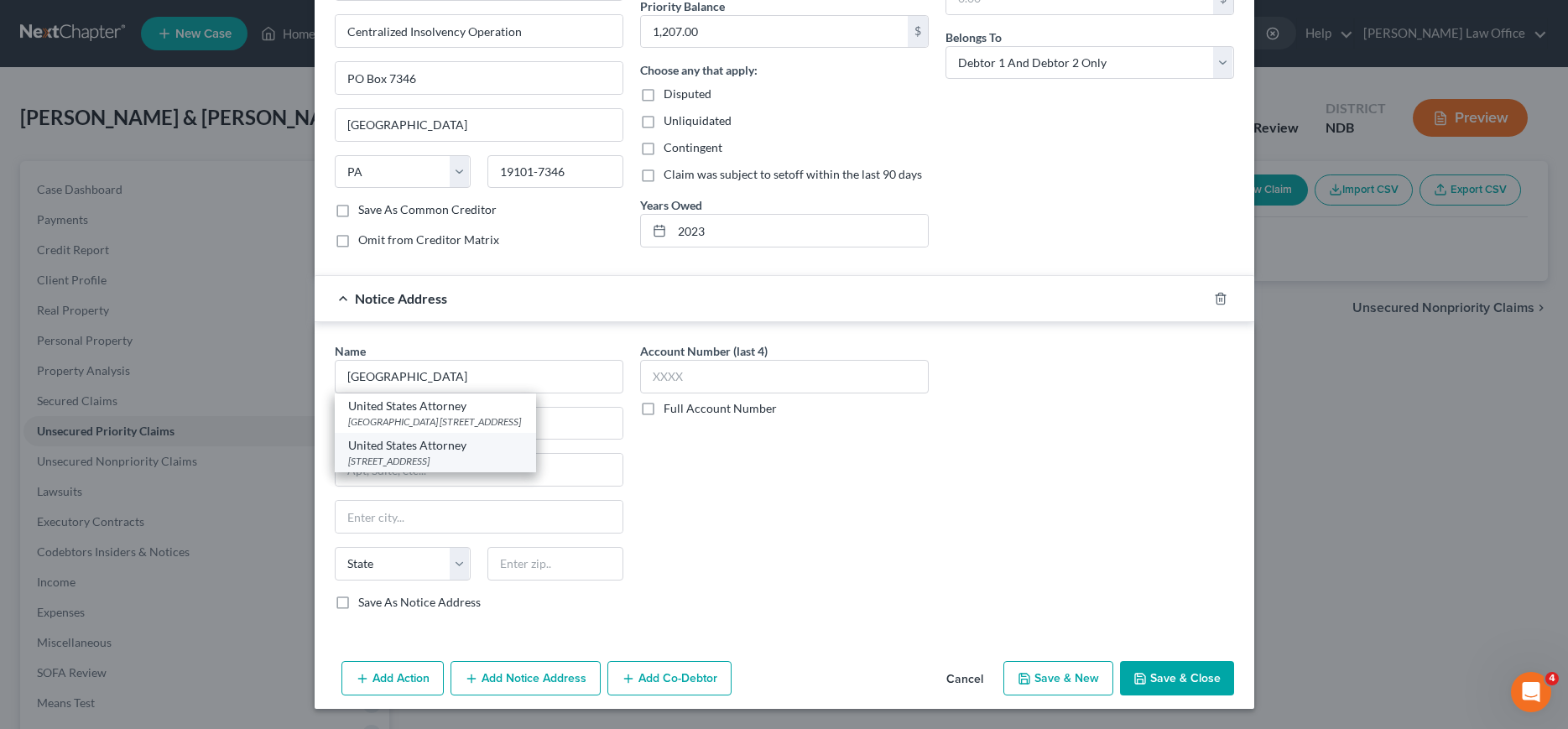
type input "58102-4932"
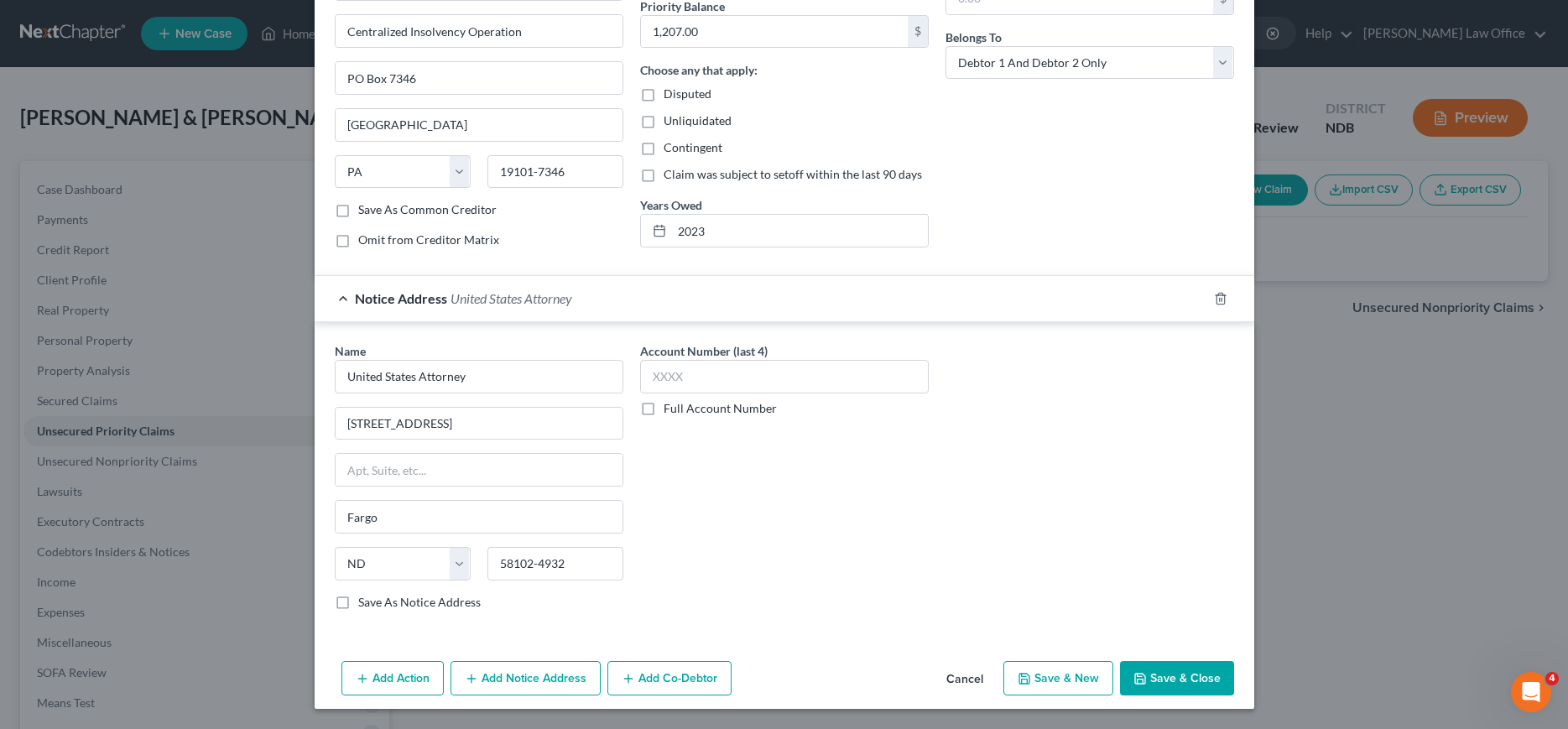
click at [1158, 676] on button "Save & Close" at bounding box center [1177, 678] width 114 height 35
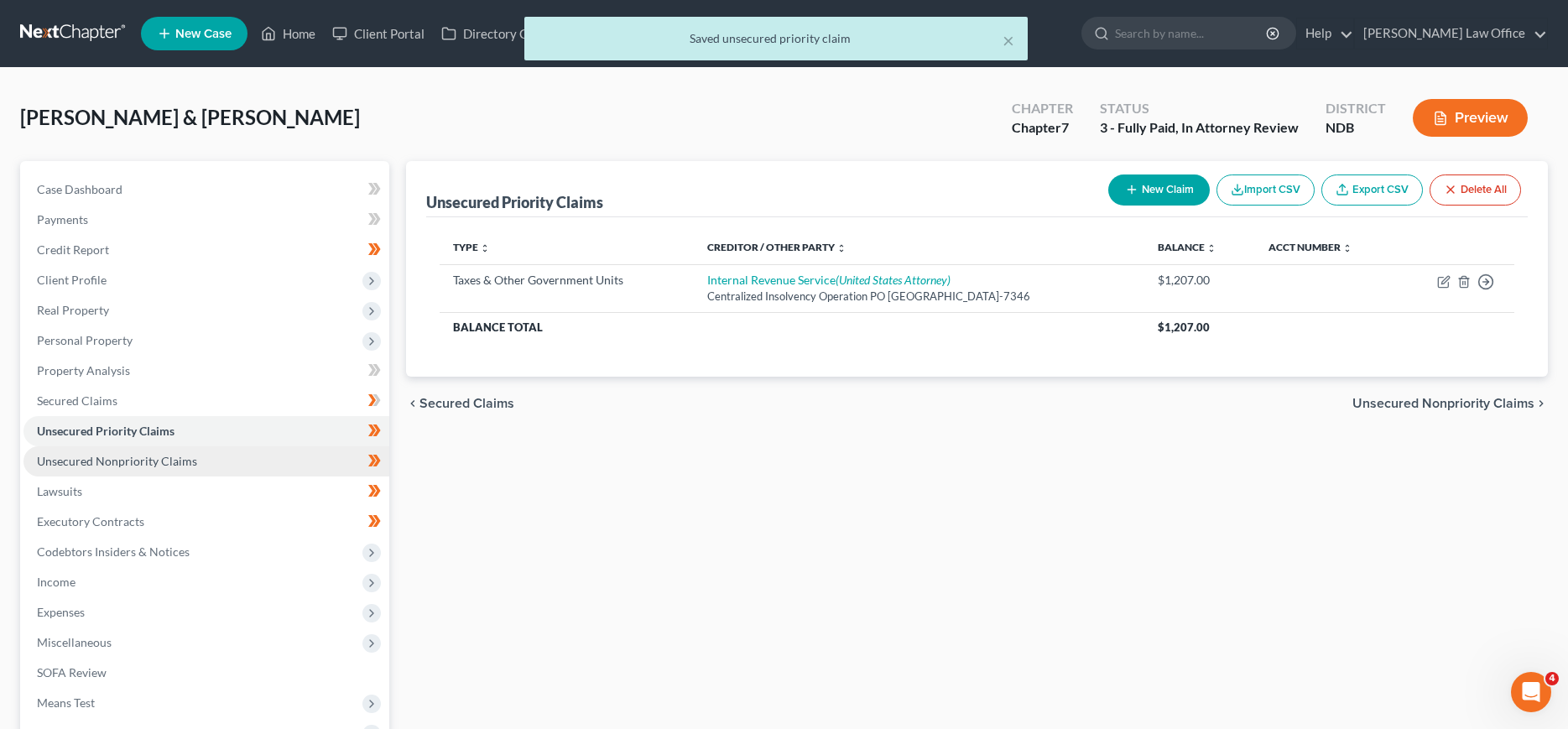
click at [84, 458] on span "Unsecured Nonpriority Claims" at bounding box center [117, 460] width 160 height 15
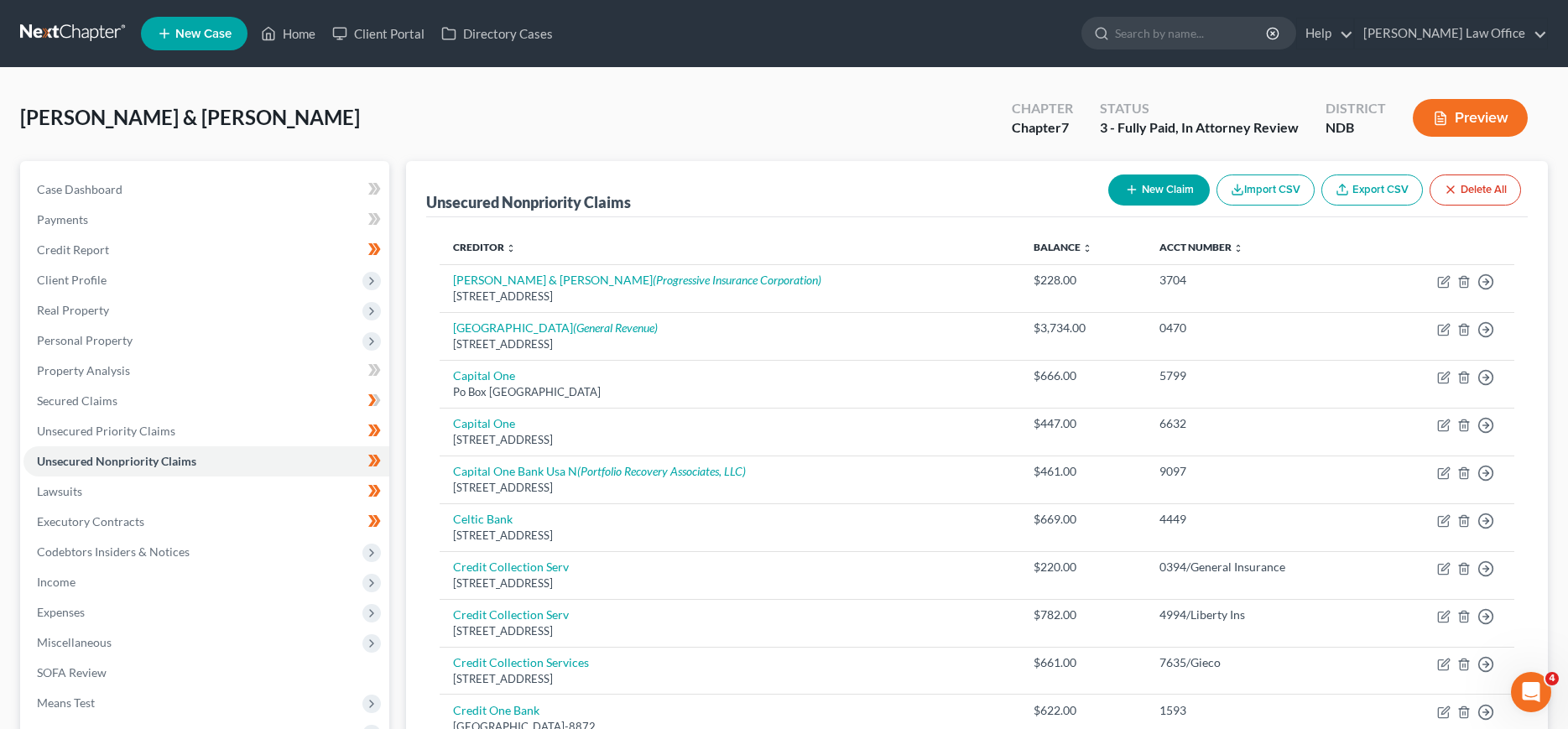
click at [1185, 191] on button "New Claim" at bounding box center [1159, 190] width 101 height 31
select select "2"
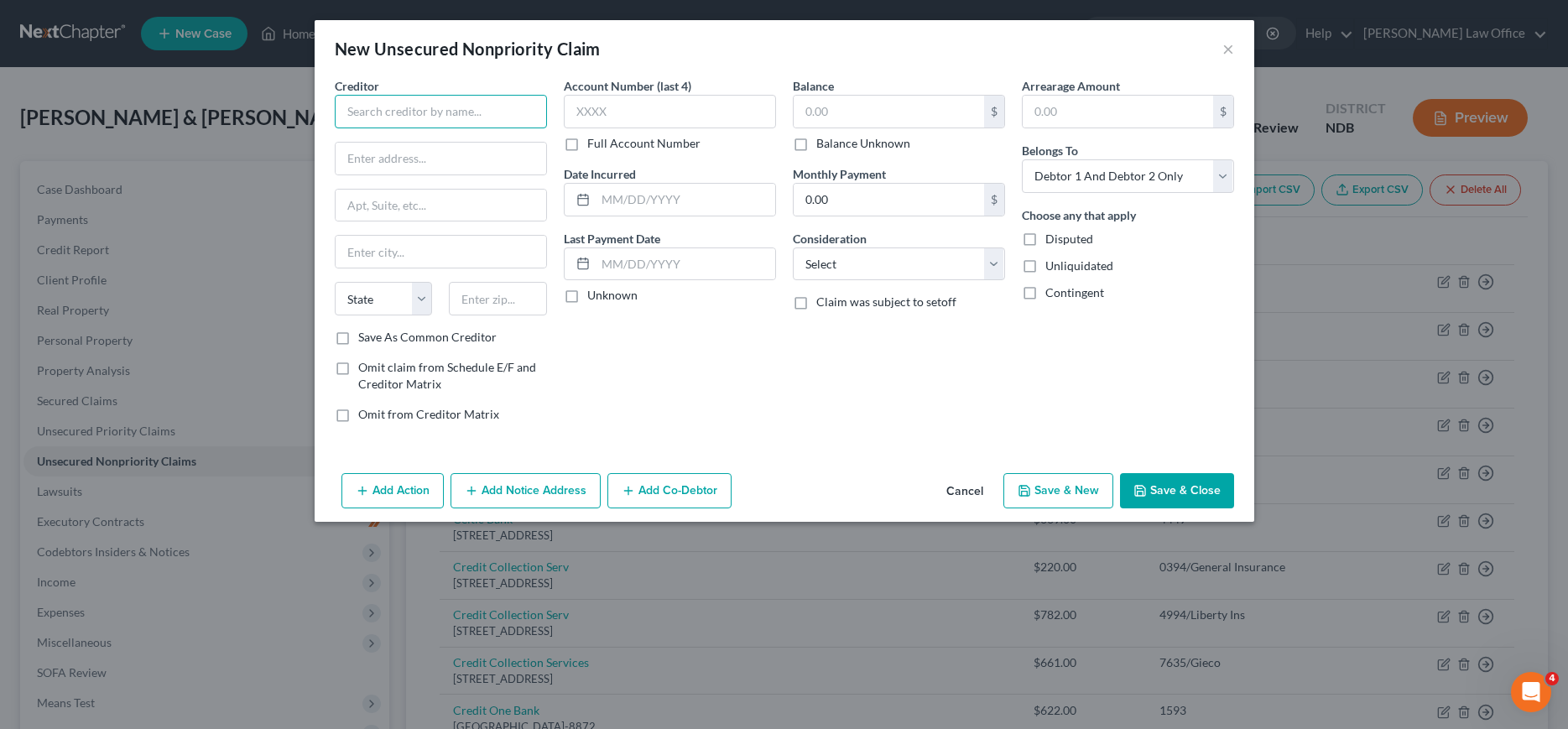
click at [477, 112] on input "text" at bounding box center [441, 111] width 213 height 33
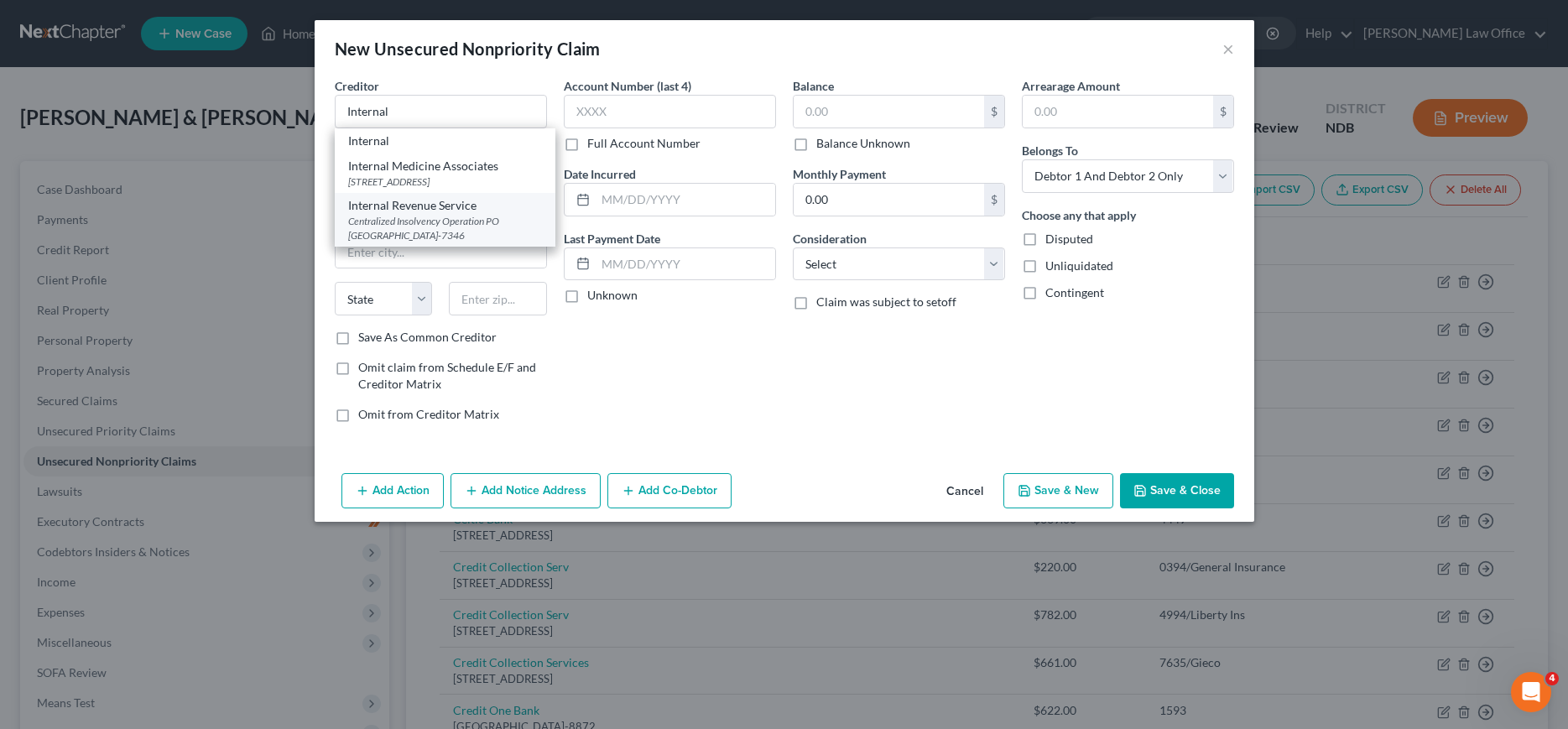
click at [440, 213] on div "Internal Revenue Service" at bounding box center [445, 205] width 194 height 17
type input "Internal Revenue Service"
type input "Centralized Insolvency Operation"
type input "PO Box 7346"
type input "Philadelphia"
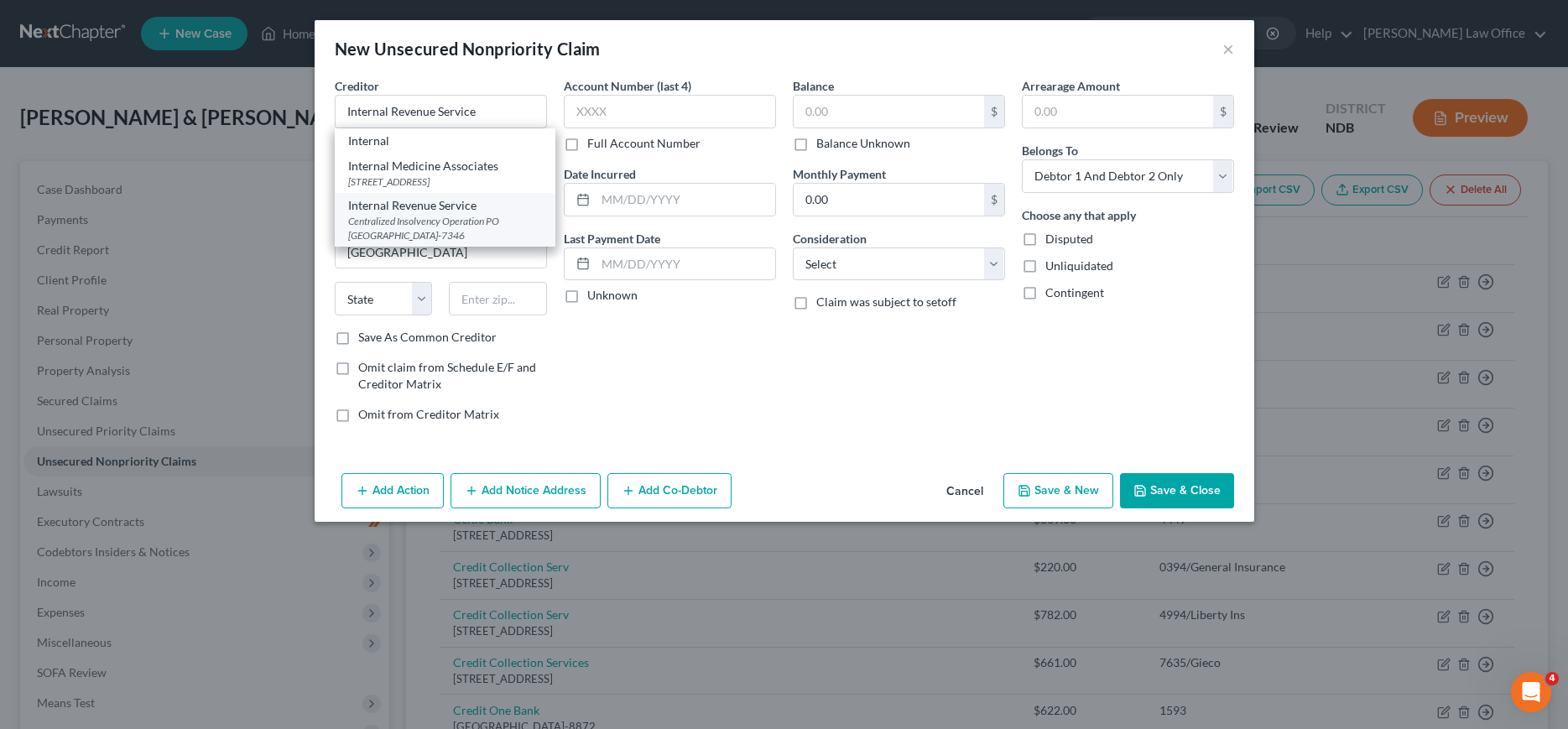
select select "39"
type input "19101-7346"
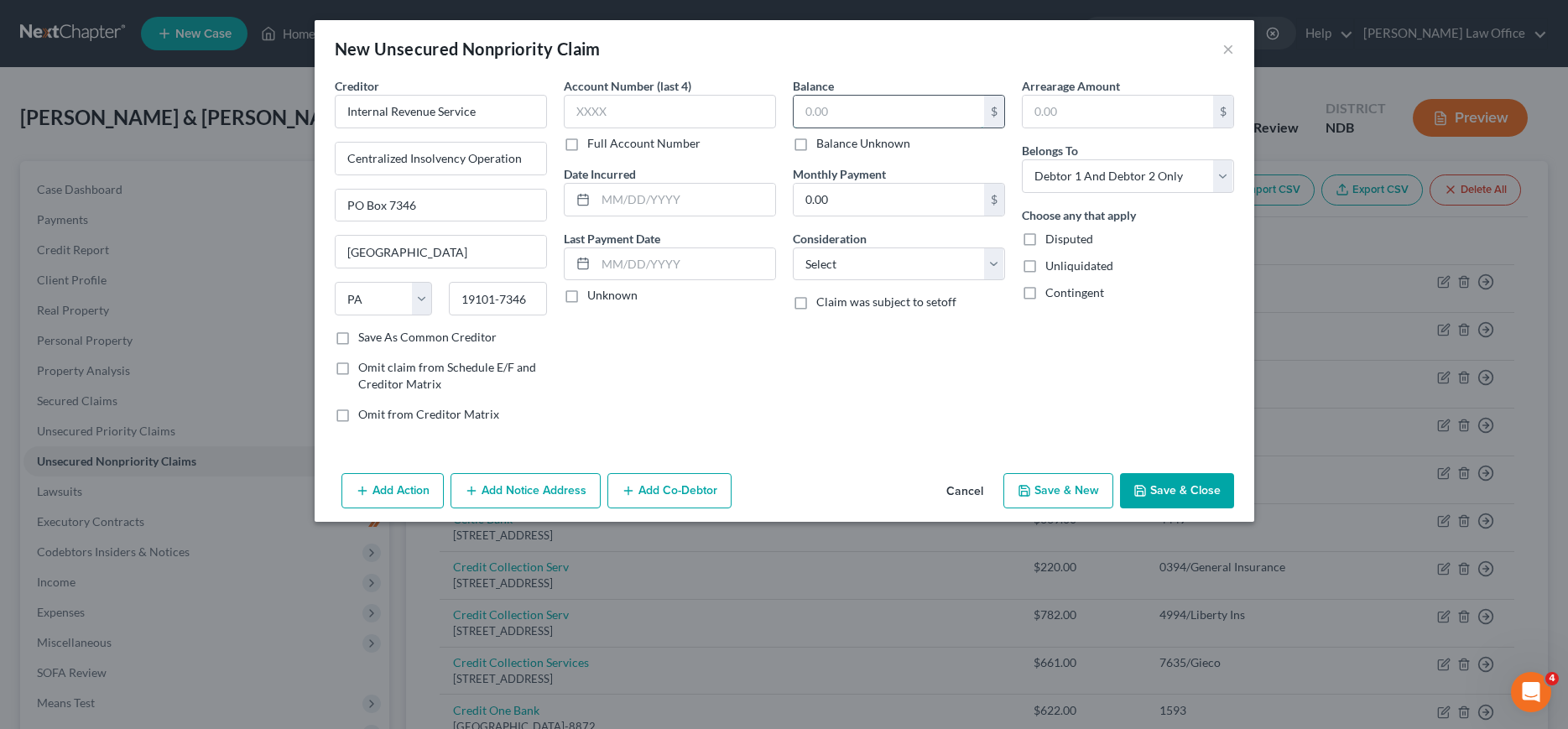
click at [858, 119] on input "text" at bounding box center [888, 111] width 190 height 32
click at [846, 117] on input "text" at bounding box center [888, 111] width 190 height 32
type input "6,284.00"
click at [793, 248] on select "Select Cable / Satellite Services Collection Agency Credit Card Debt Debt Couns…" at bounding box center [899, 264] width 213 height 33
click option "Income Taxes" at bounding box center [0, 0] width 0 height 0
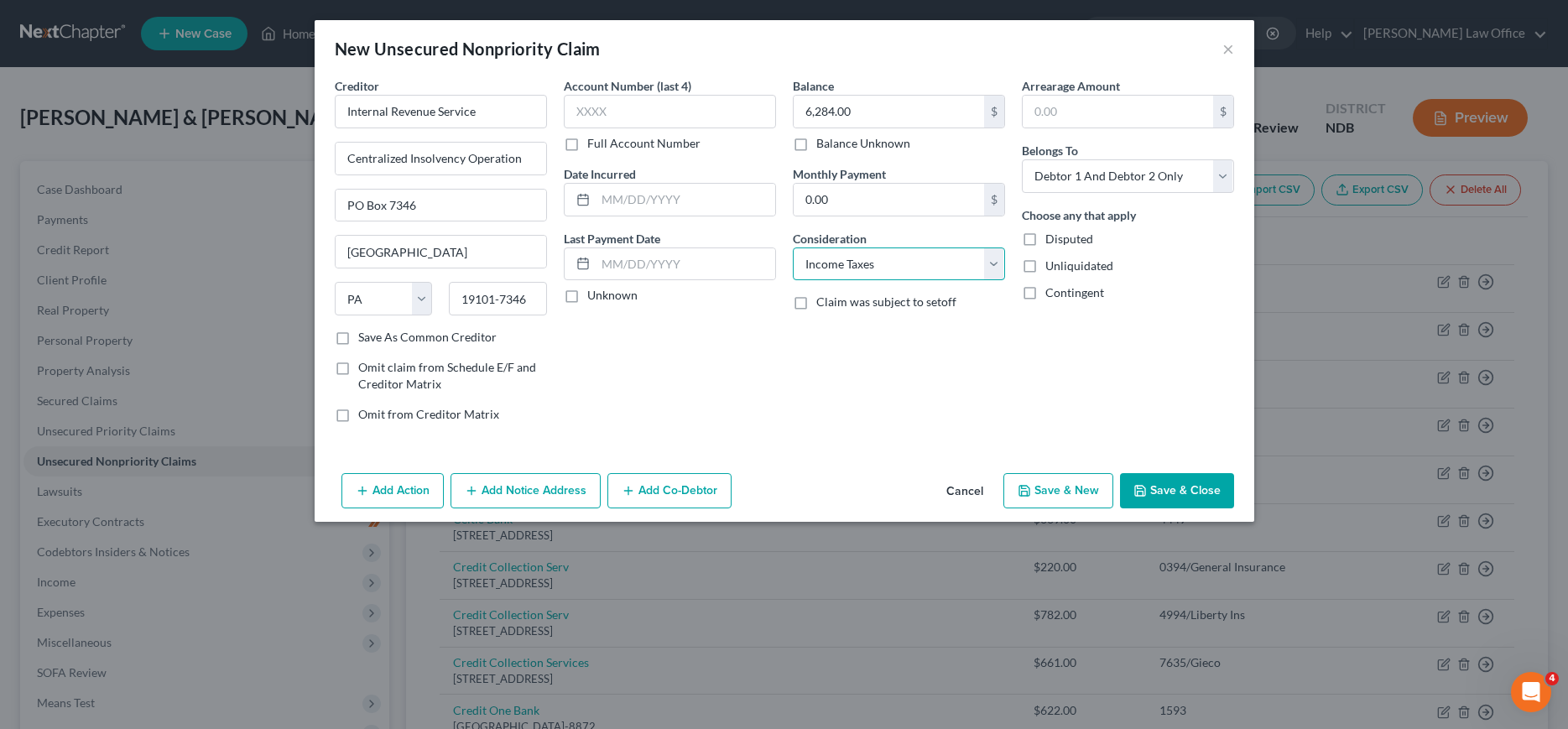
click at [793, 248] on select "Select Cable / Satellite Services Collection Agency Credit Card Debt Debt Couns…" at bounding box center [899, 264] width 213 height 33
select select "14"
click option "Other" at bounding box center [0, 0] width 0 height 0
click at [848, 318] on input "text" at bounding box center [899, 327] width 211 height 32
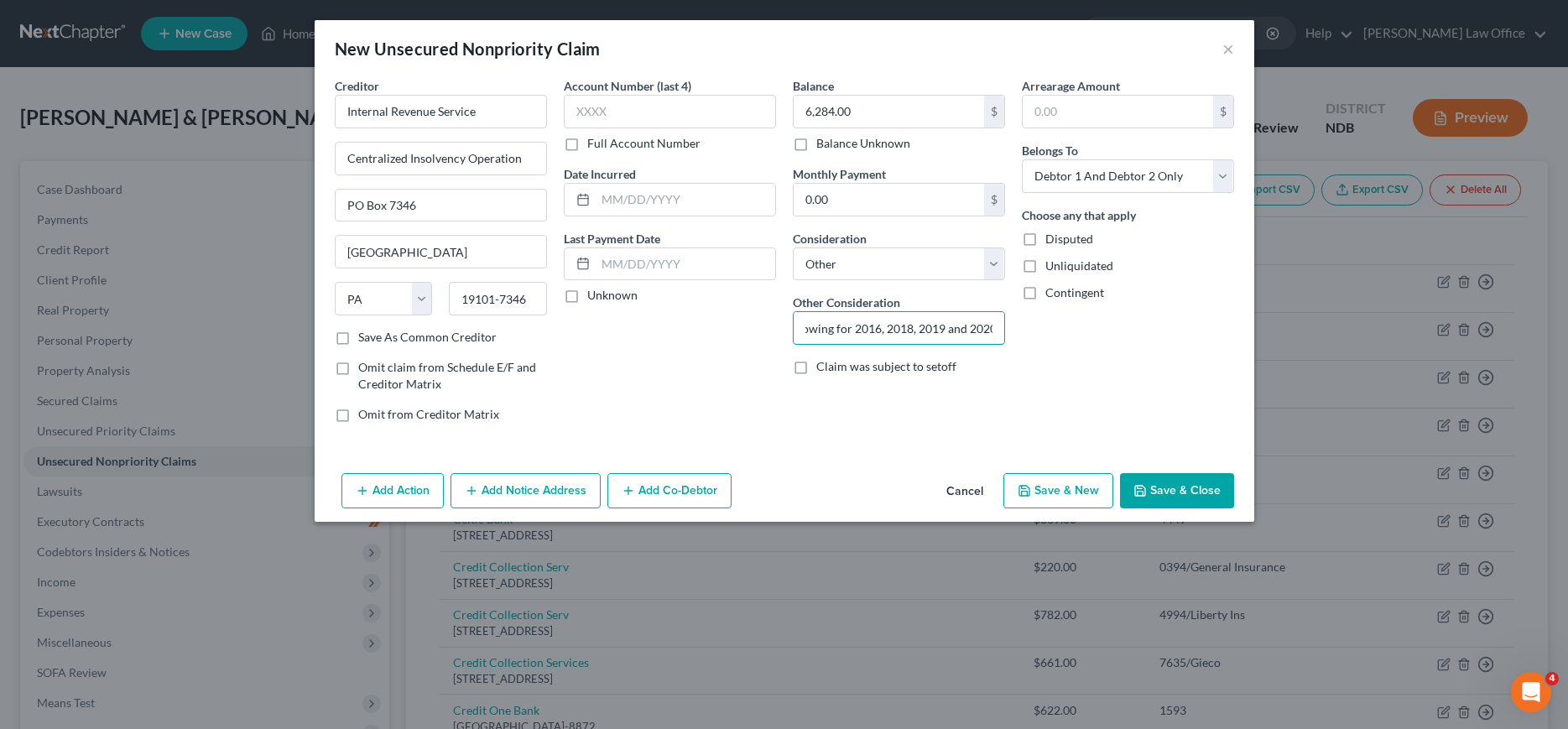
type input "Federal Income Tax owing for 2016, 2018, 2019 and 2020"
click at [1207, 483] on button "Save & Close" at bounding box center [1177, 490] width 114 height 35
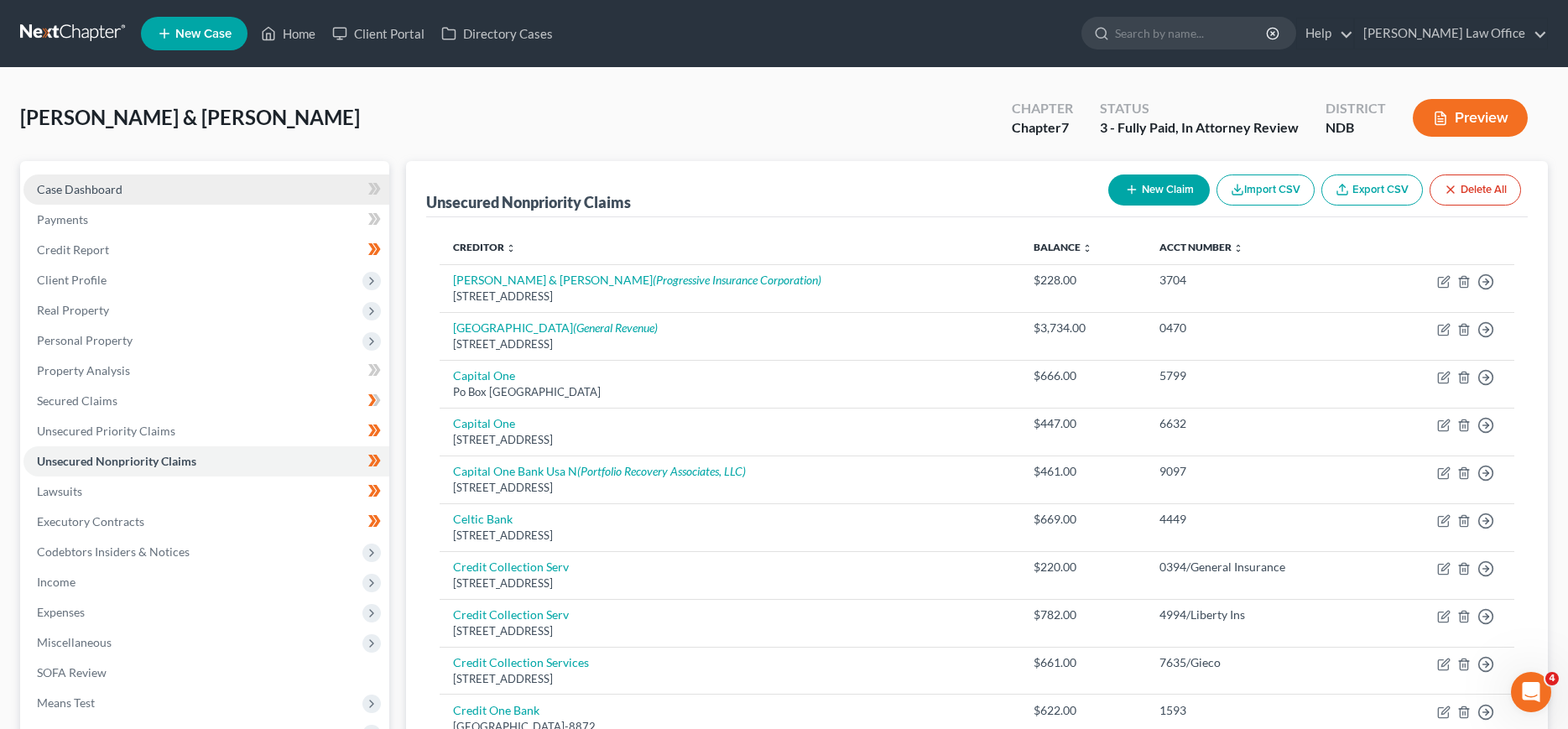
click at [67, 189] on span "Case Dashboard" at bounding box center [80, 189] width 86 height 15
select select "6"
select select "0"
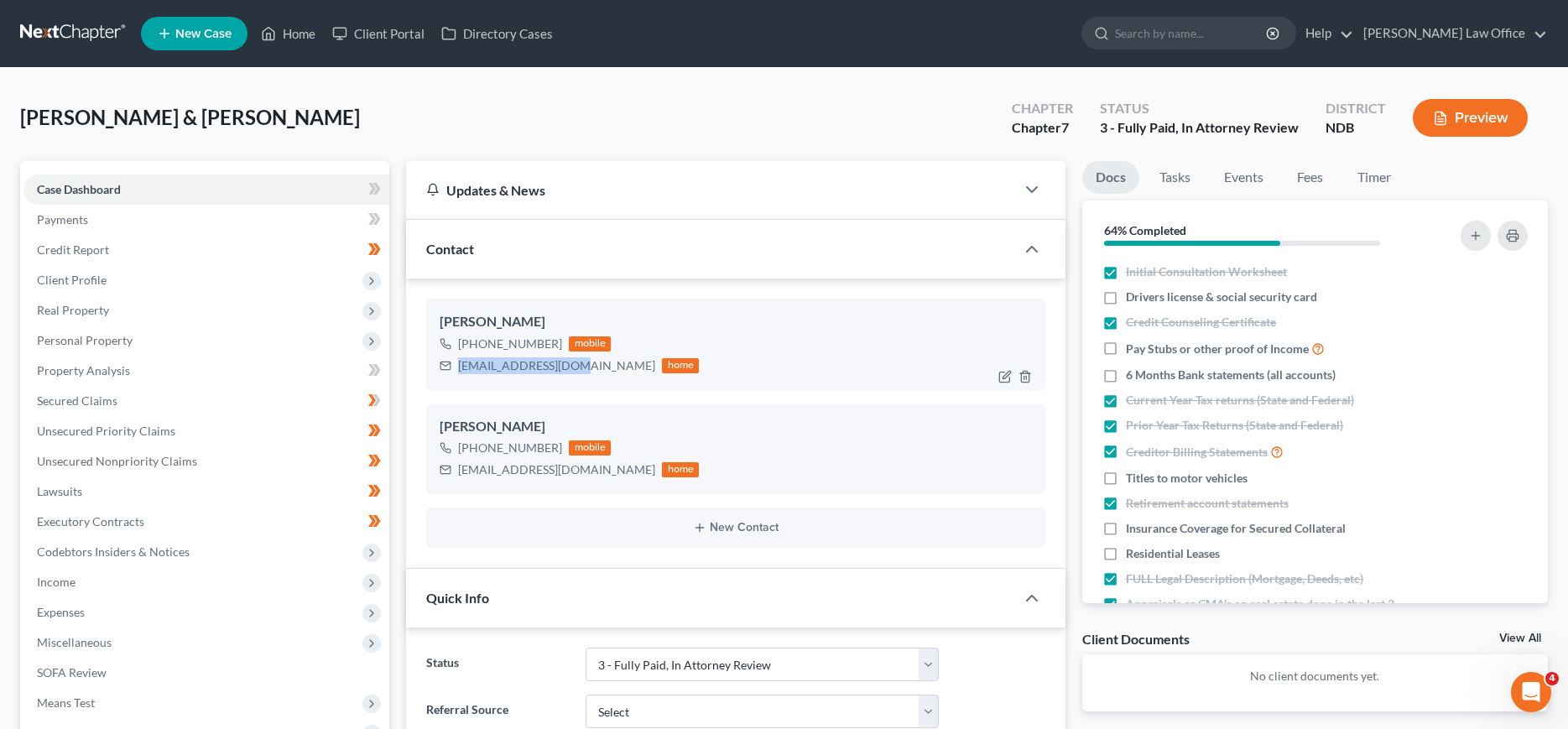
drag, startPoint x: 572, startPoint y: 364, endPoint x: 451, endPoint y: 368, distance: 121.1
click at [451, 368] on div "ladymaske@gmail.com home" at bounding box center [569, 365] width 259 height 21
copy div "ladymaske@gmail.com"
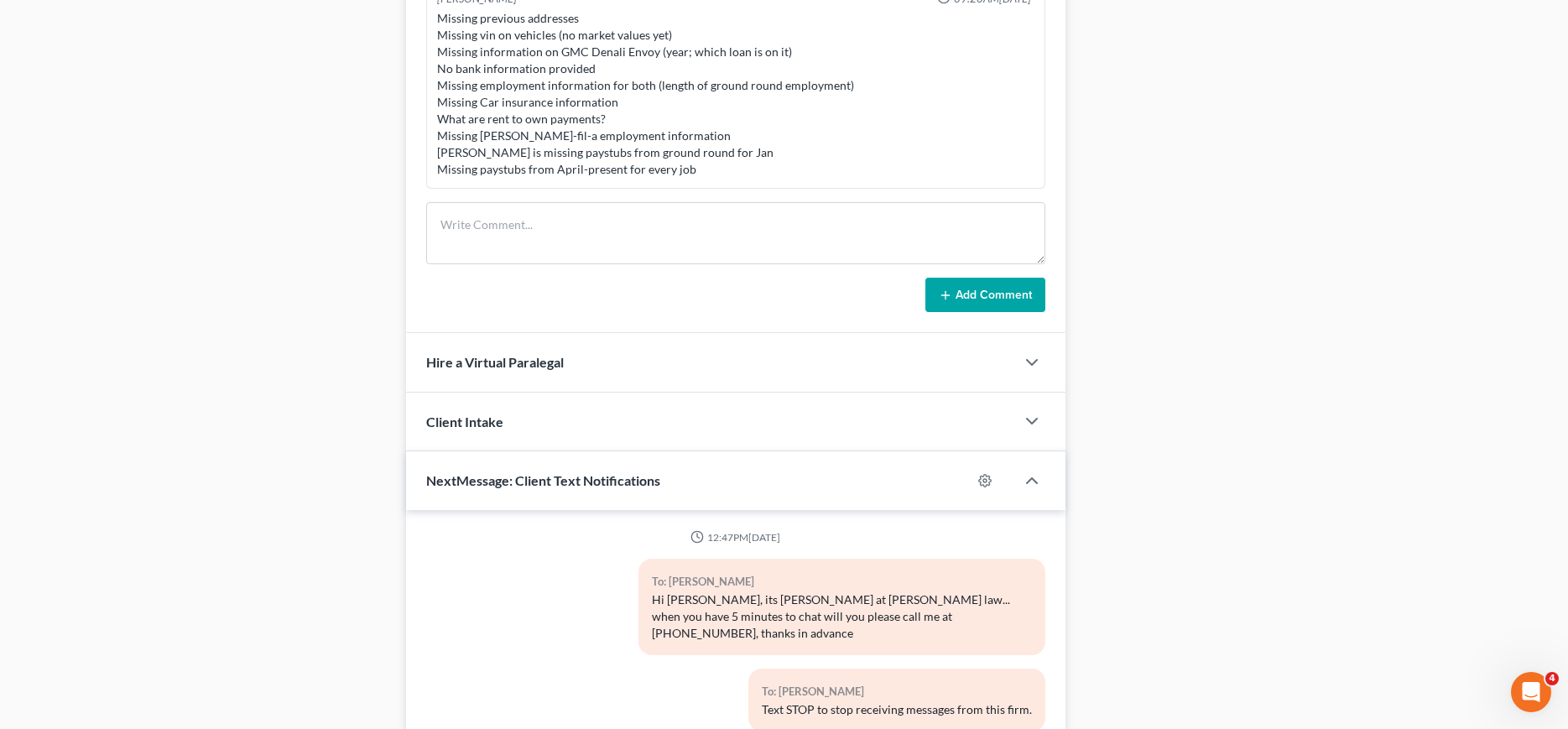
scroll to position [1406, 0]
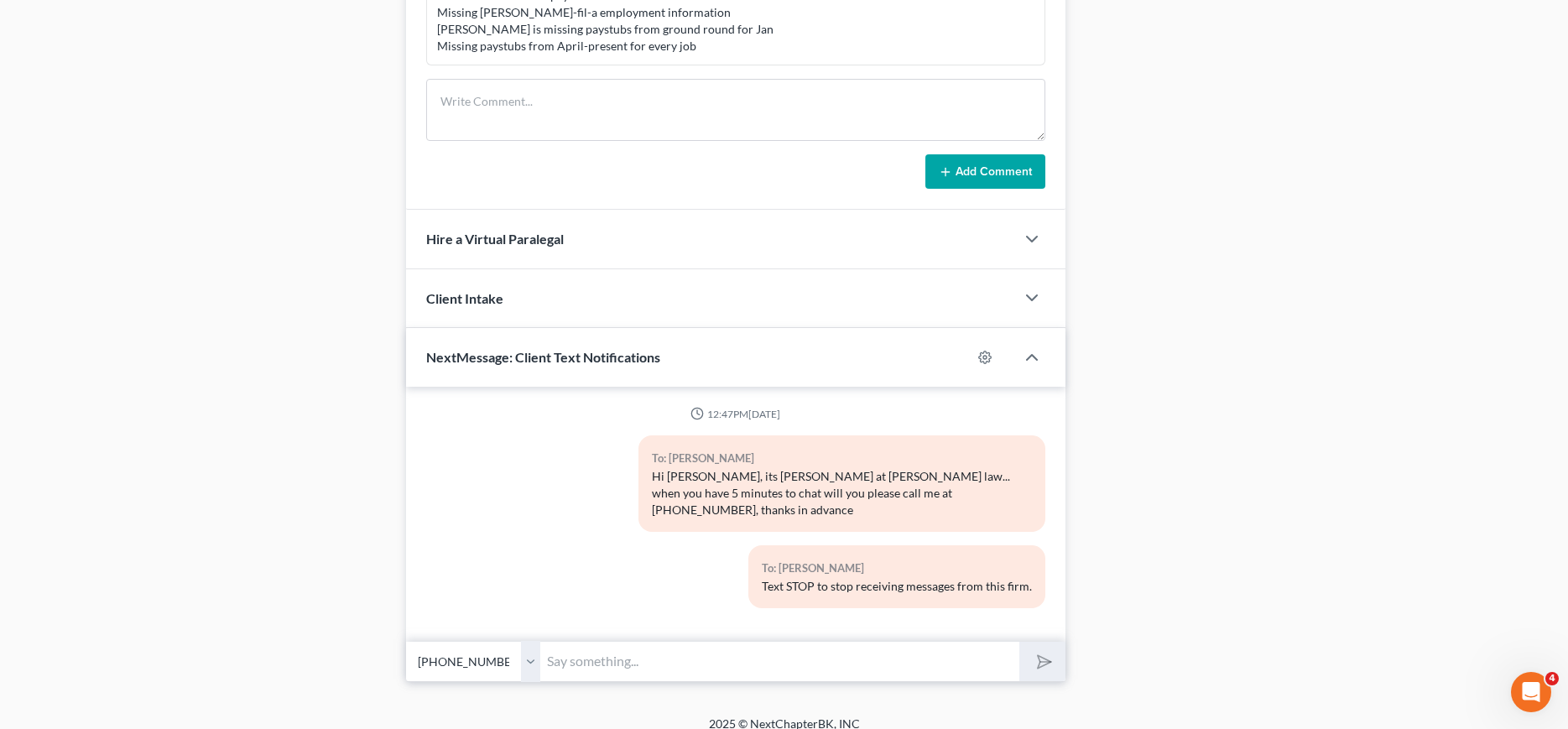
click at [636, 643] on input "text" at bounding box center [779, 661] width 478 height 41
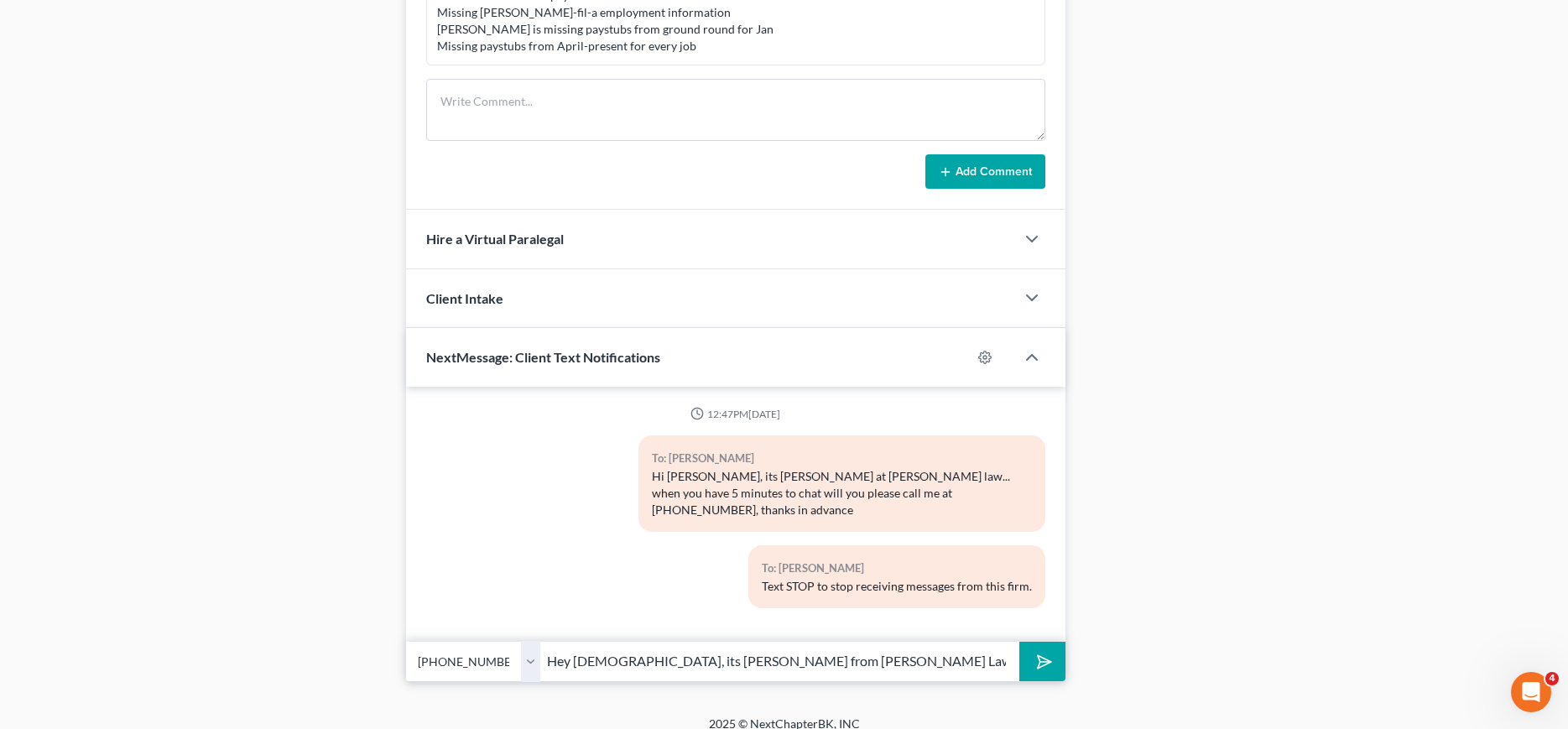
type input "Hey Lady, its Traci from Bulie Diaz Law. FYI - I just sent you and email."
click at [1019, 641] on button "submit" at bounding box center [1041, 661] width 46 height 39
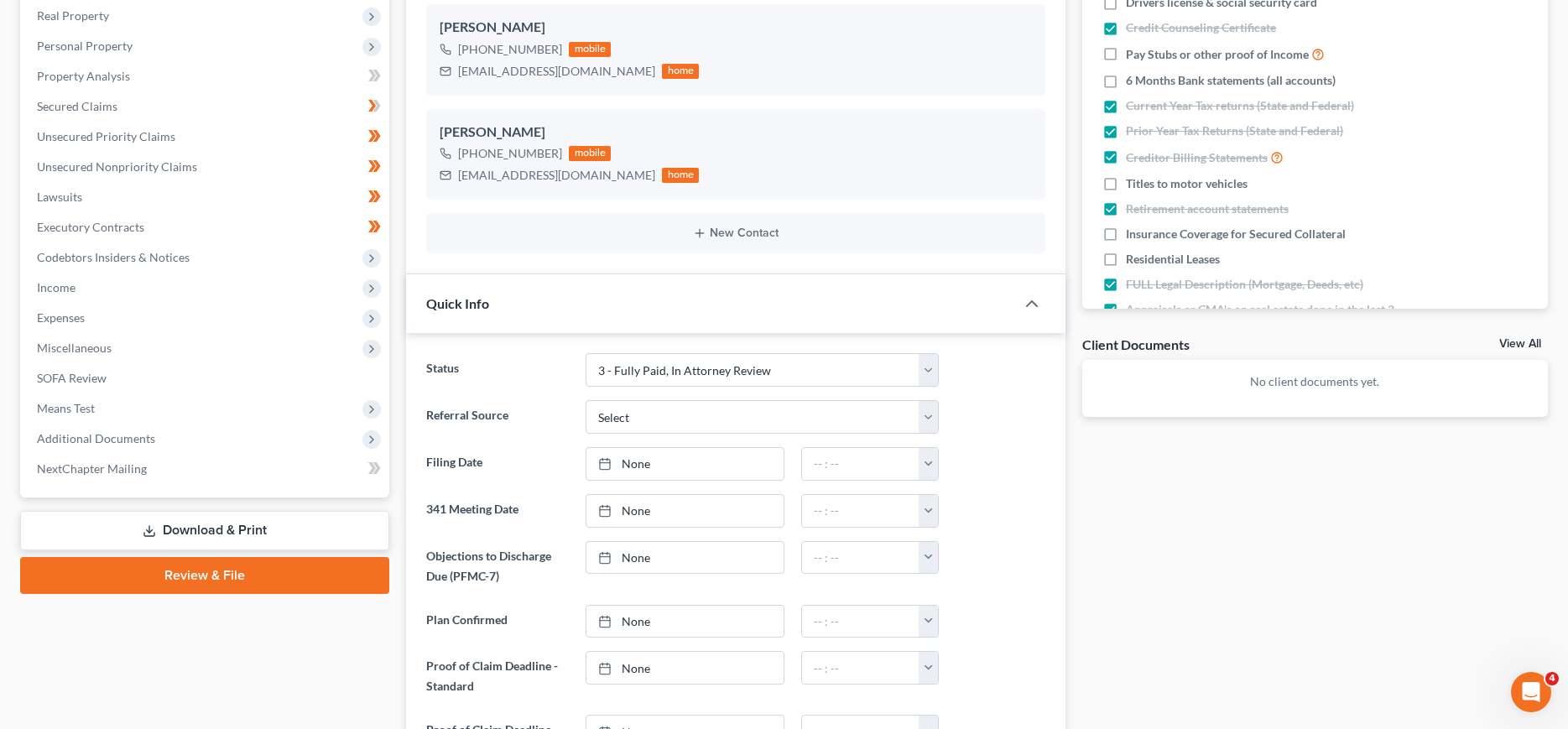
scroll to position [0, 0]
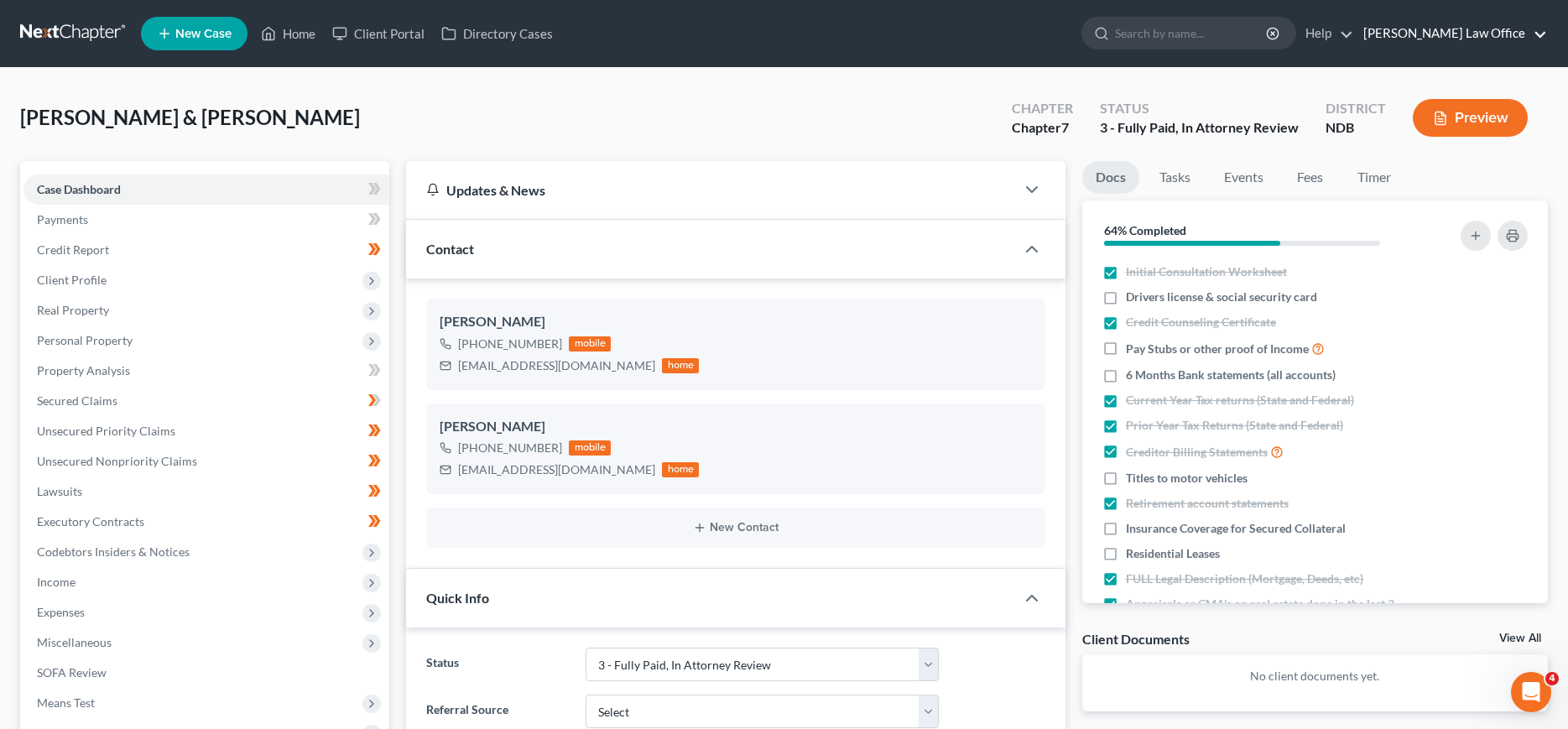
click at [1499, 36] on link "Bulie Diaz Law Office" at bounding box center [1450, 33] width 192 height 30
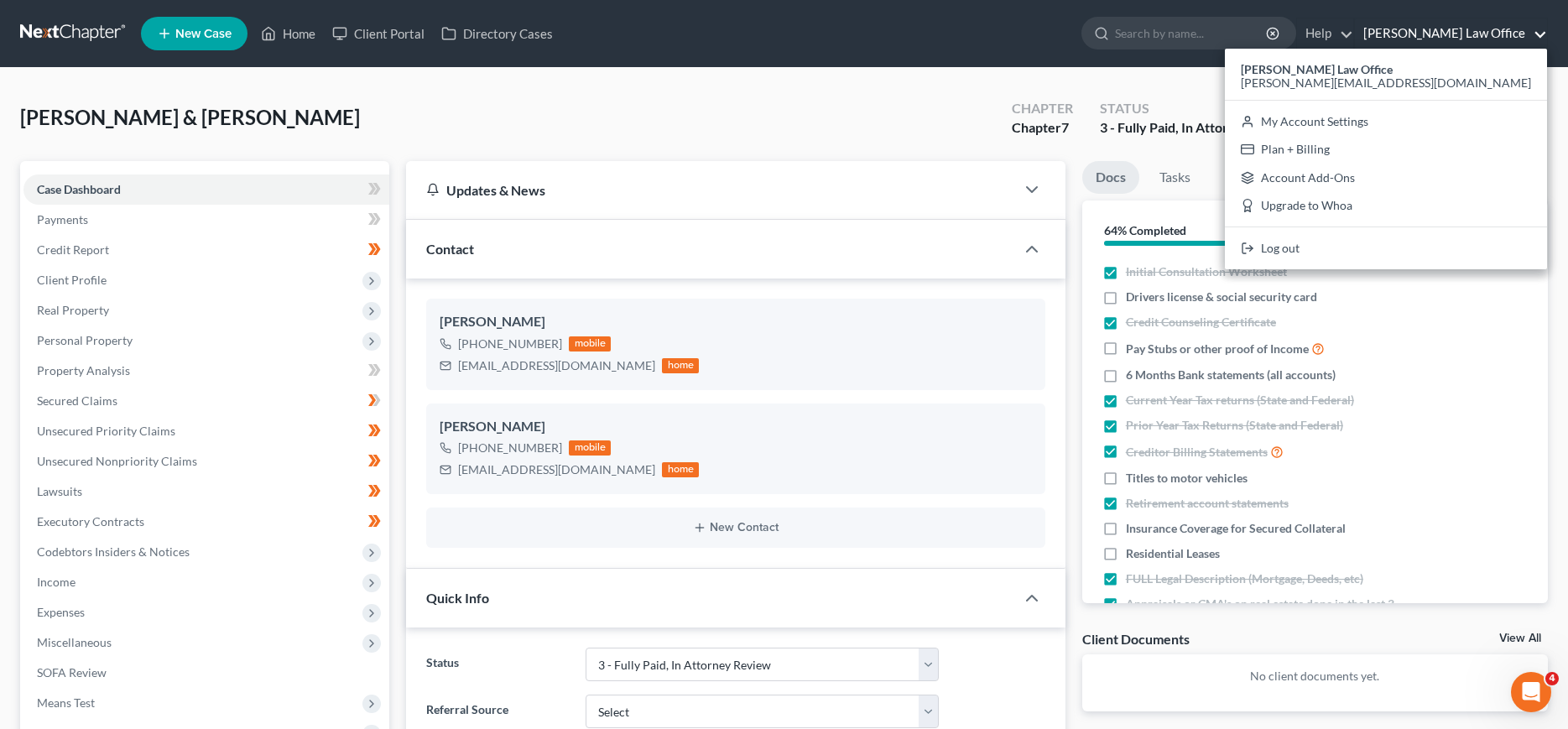
click at [50, 26] on link at bounding box center [74, 33] width 107 height 30
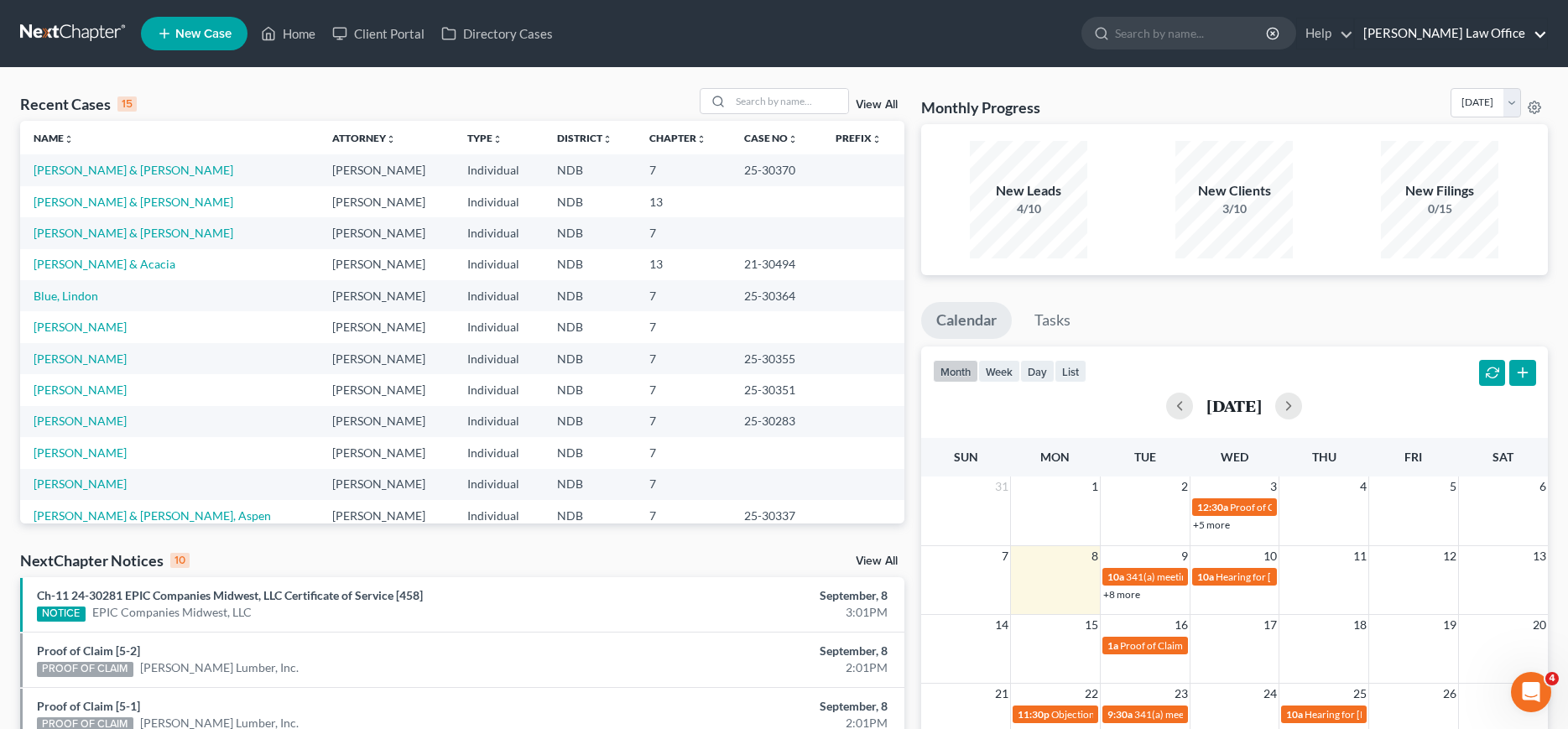
click at [1452, 28] on link "[PERSON_NAME] Law Office" at bounding box center [1450, 33] width 192 height 30
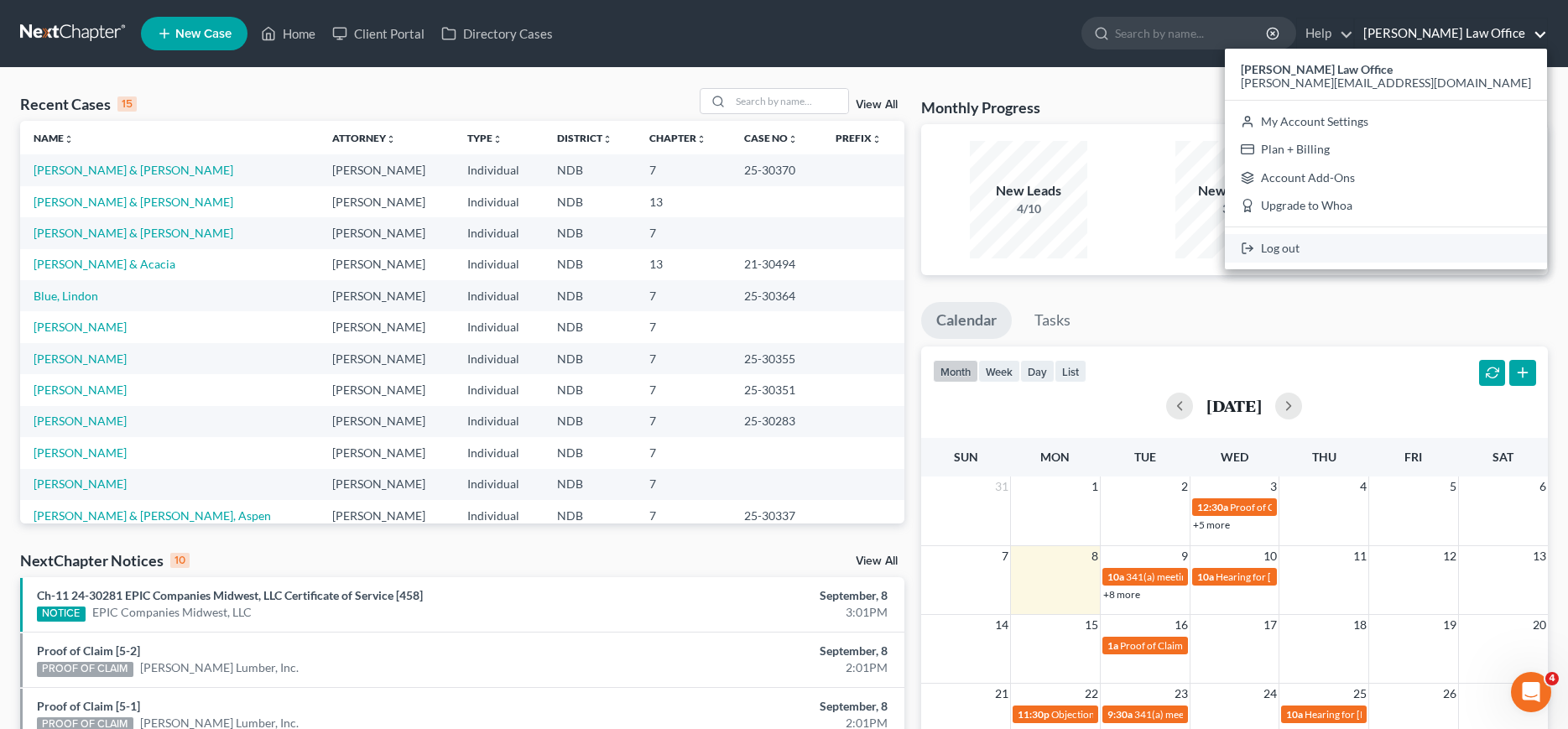
click at [1445, 245] on link "Log out" at bounding box center [1386, 248] width 322 height 28
